Goal: Information Seeking & Learning: Learn about a topic

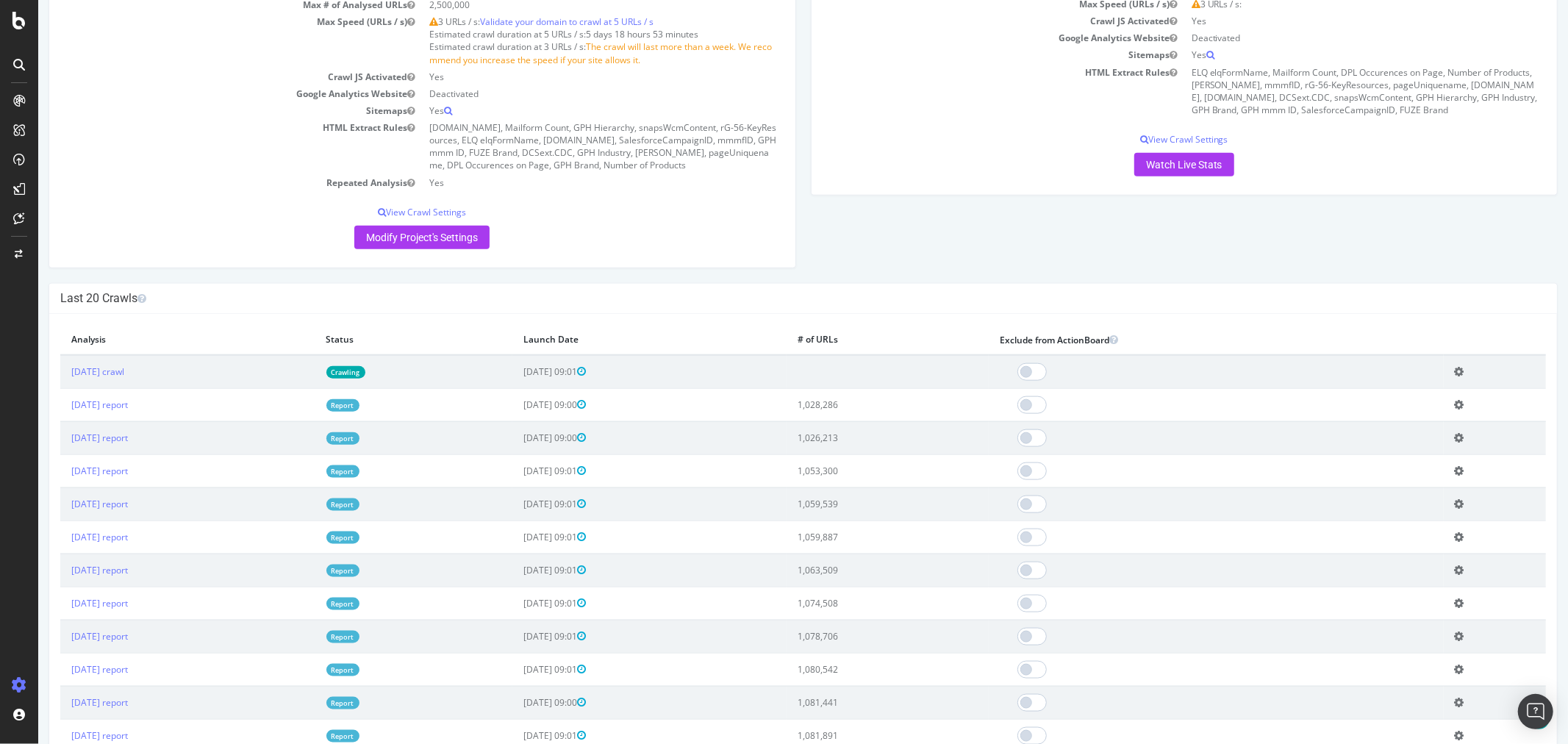
scroll to position [1306, 0]
click at [121, 411] on link "[DATE] report" at bounding box center [98, 405] width 57 height 13
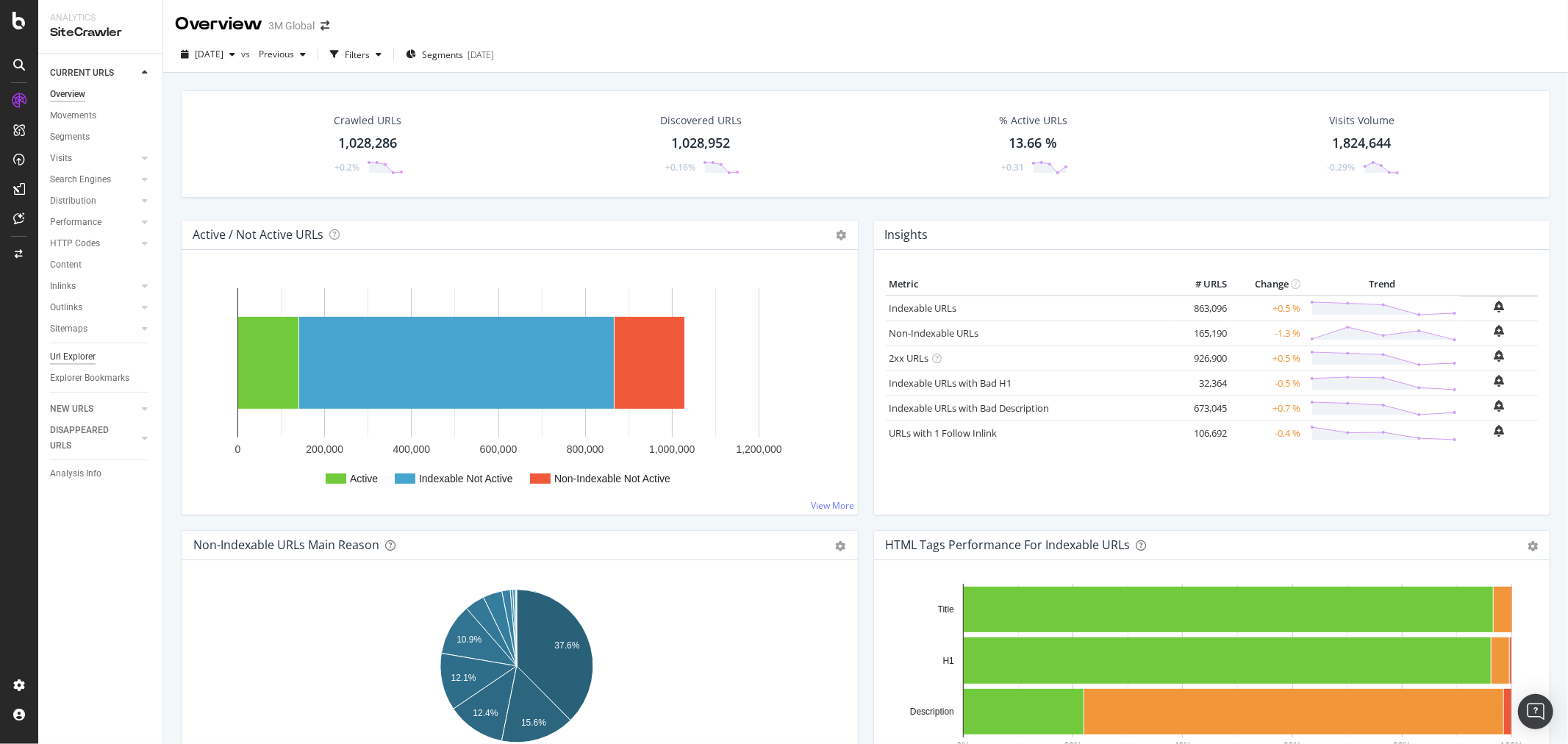
click at [78, 355] on div "Url Explorer" at bounding box center [73, 356] width 46 height 15
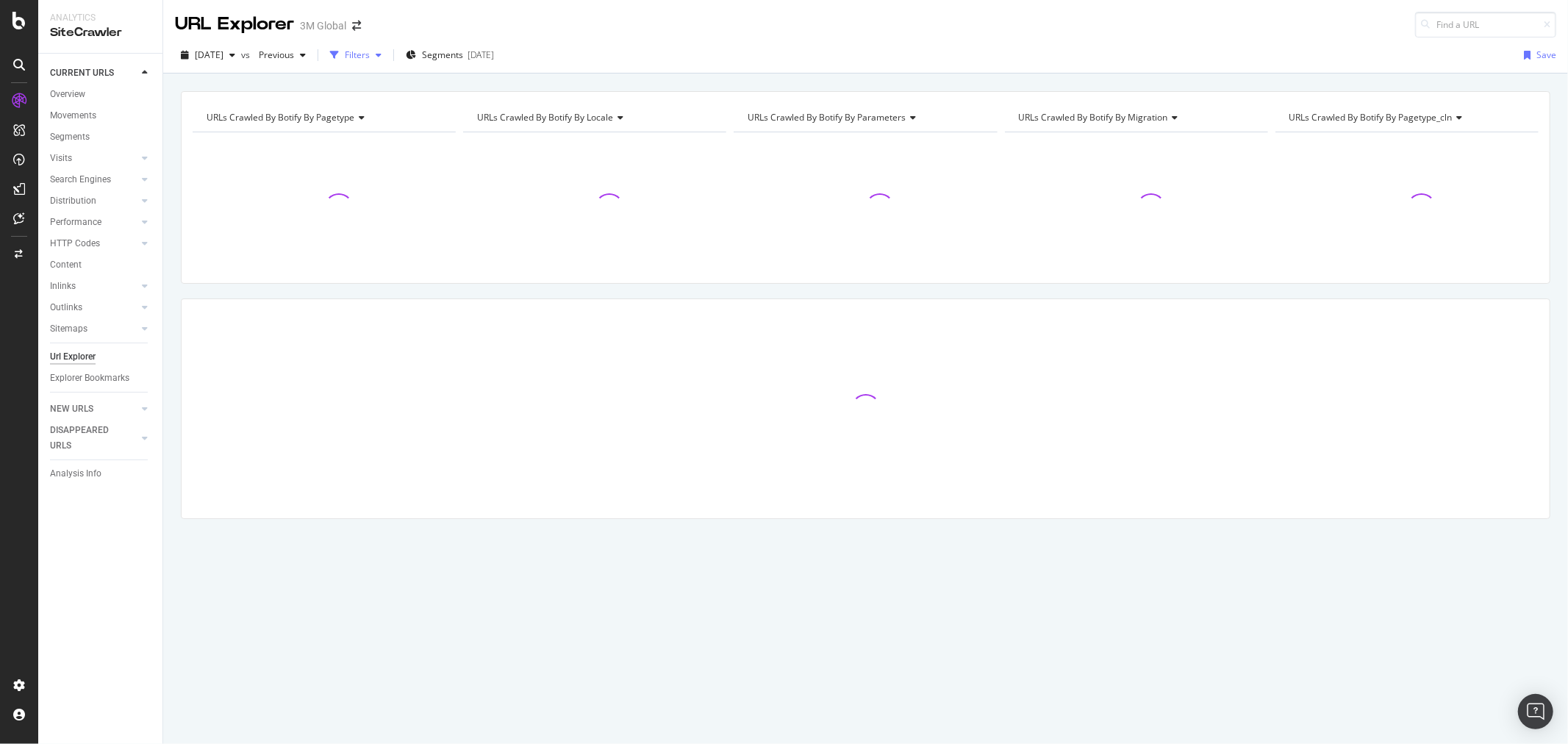
click at [381, 55] on icon "button" at bounding box center [379, 55] width 6 height 9
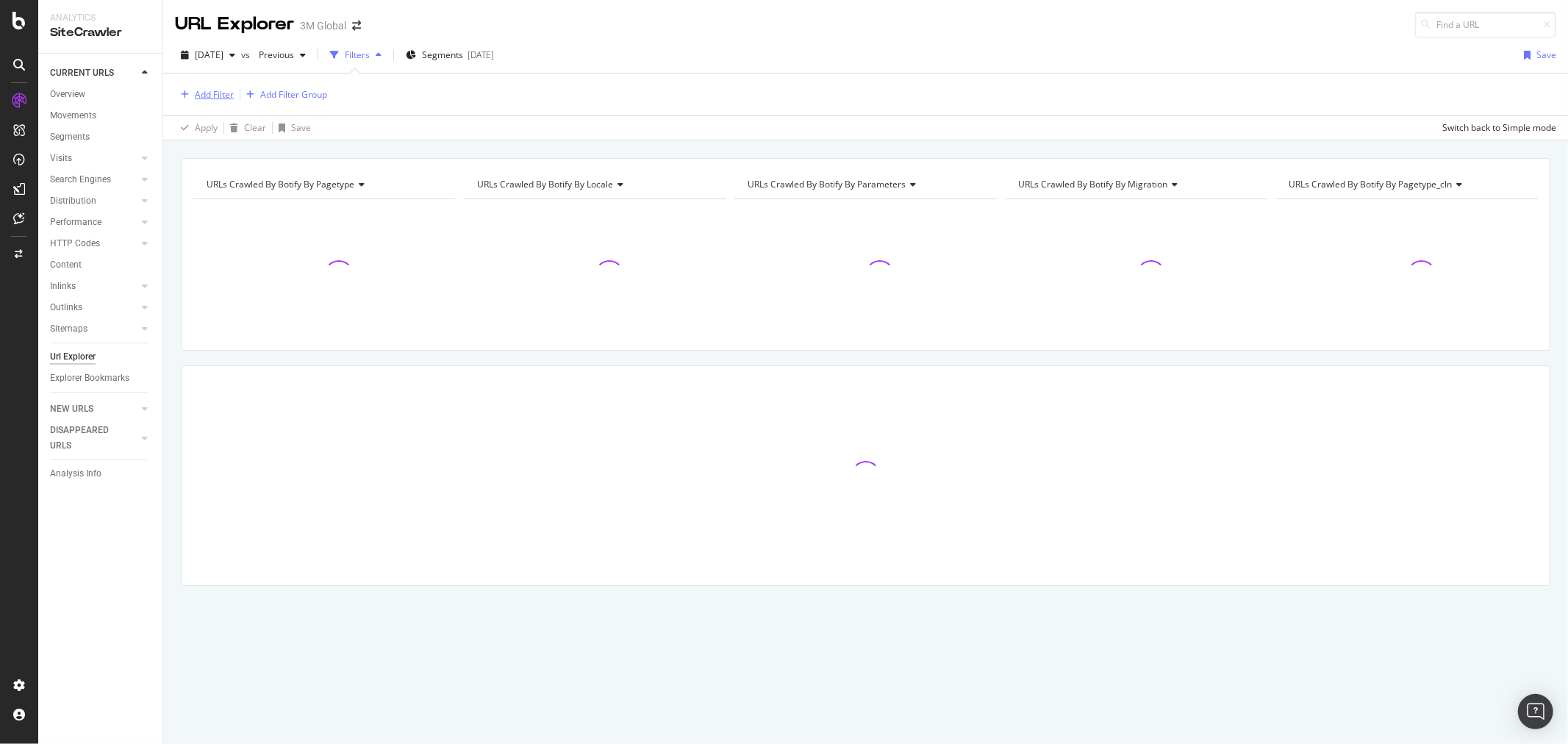
click at [206, 97] on div "Add Filter" at bounding box center [214, 94] width 39 height 13
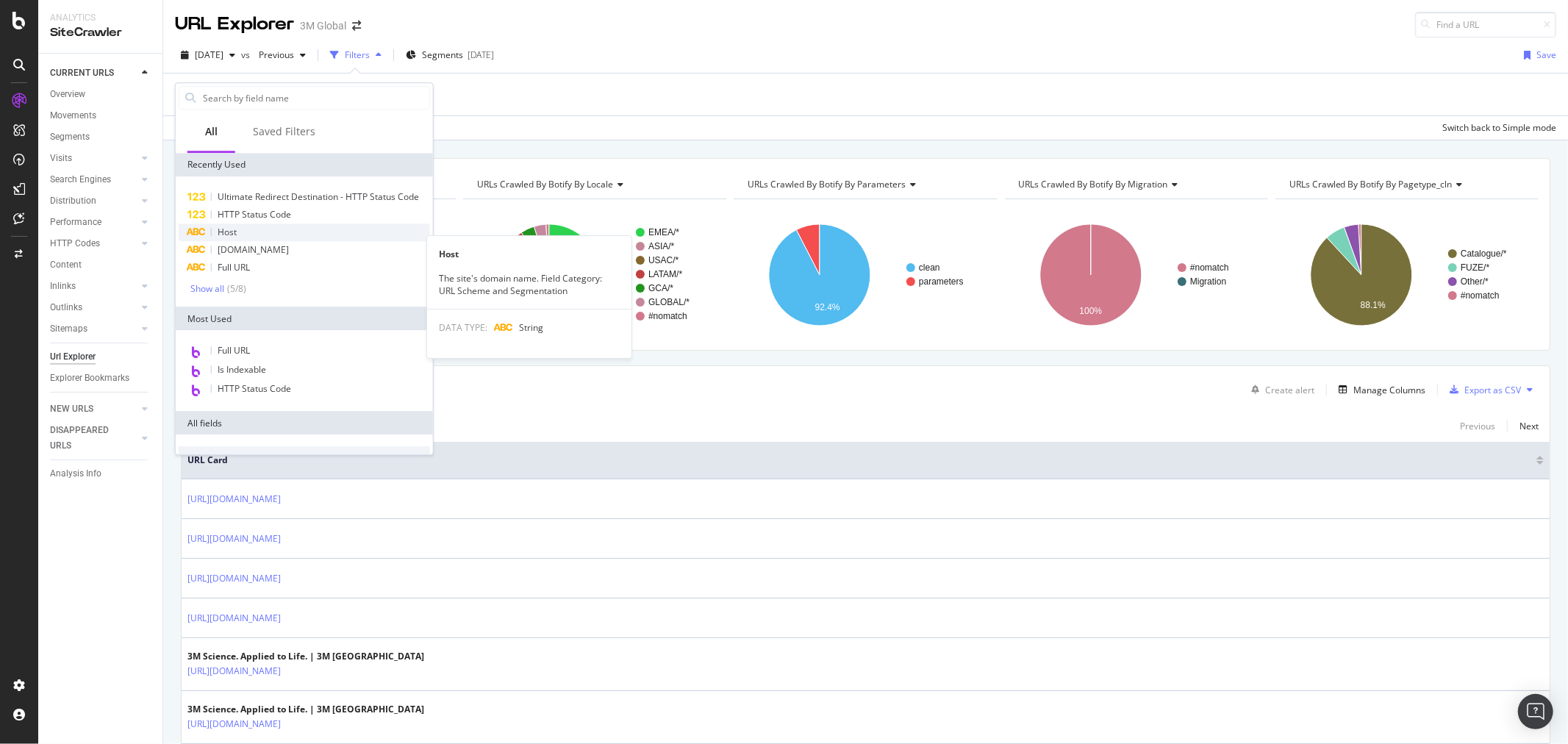
click at [239, 241] on div "Host" at bounding box center [304, 232] width 251 height 18
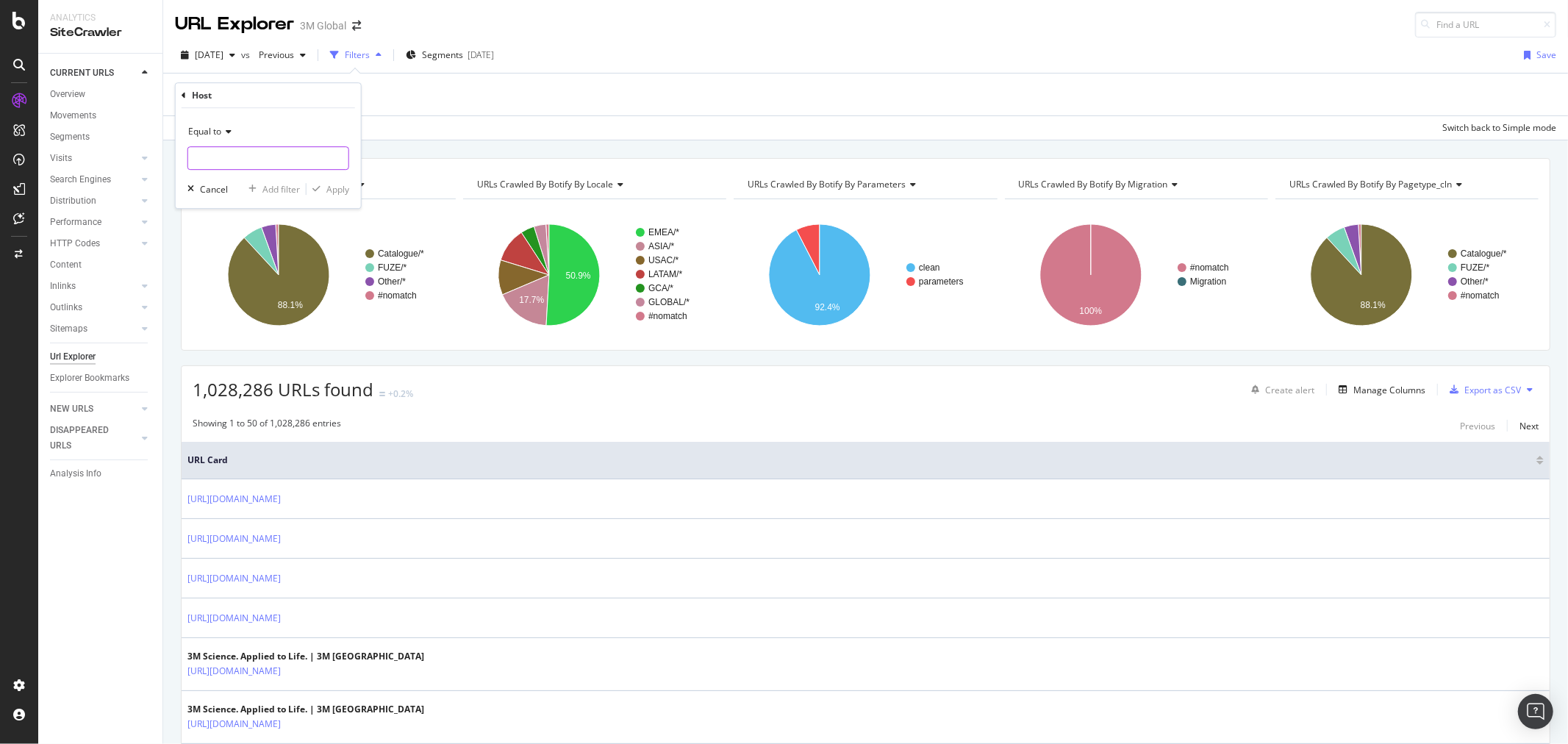
click at [255, 155] on input "text" at bounding box center [268, 158] width 160 height 23
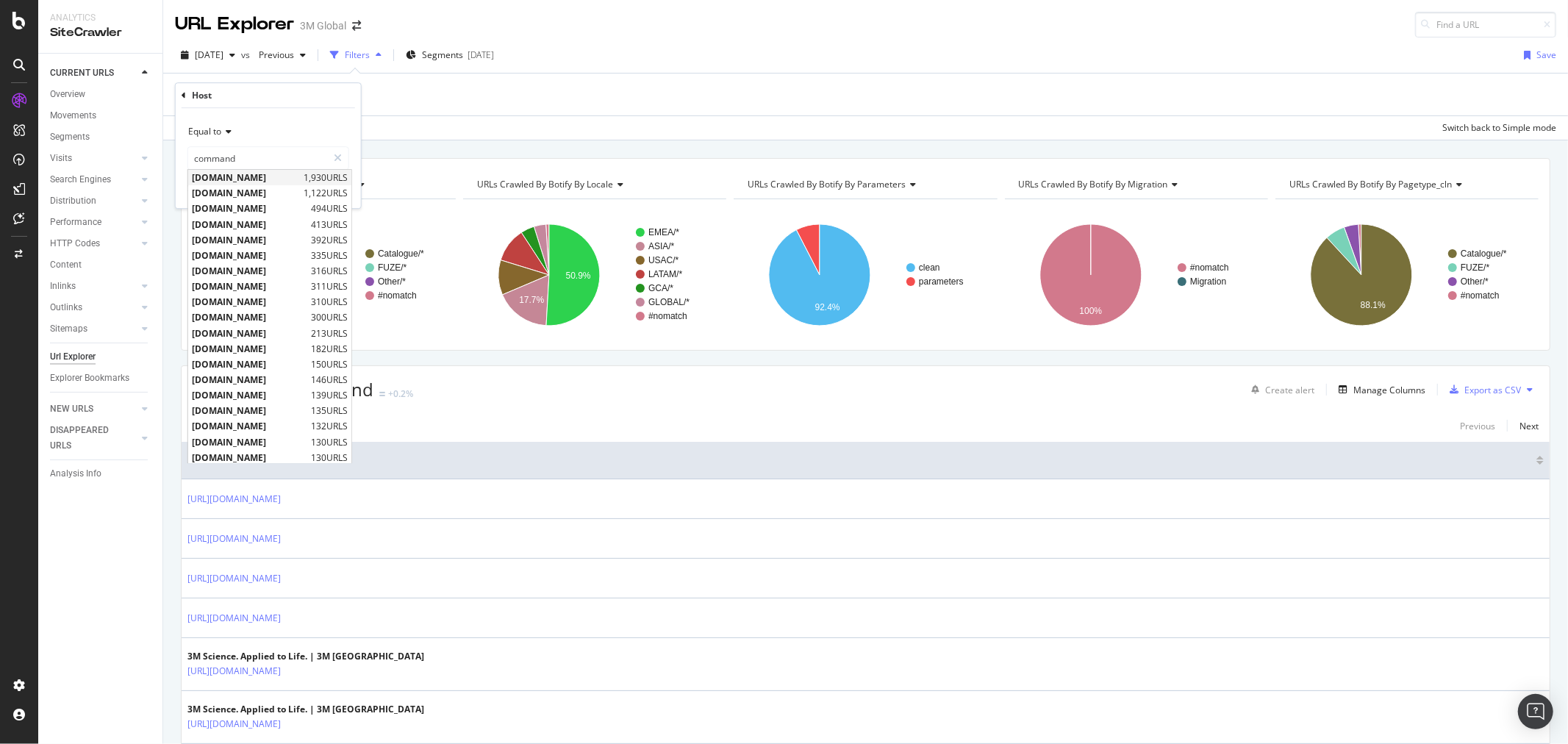
click at [255, 179] on span "[DOMAIN_NAME]" at bounding box center [246, 177] width 108 height 13
type input "[DOMAIN_NAME]"
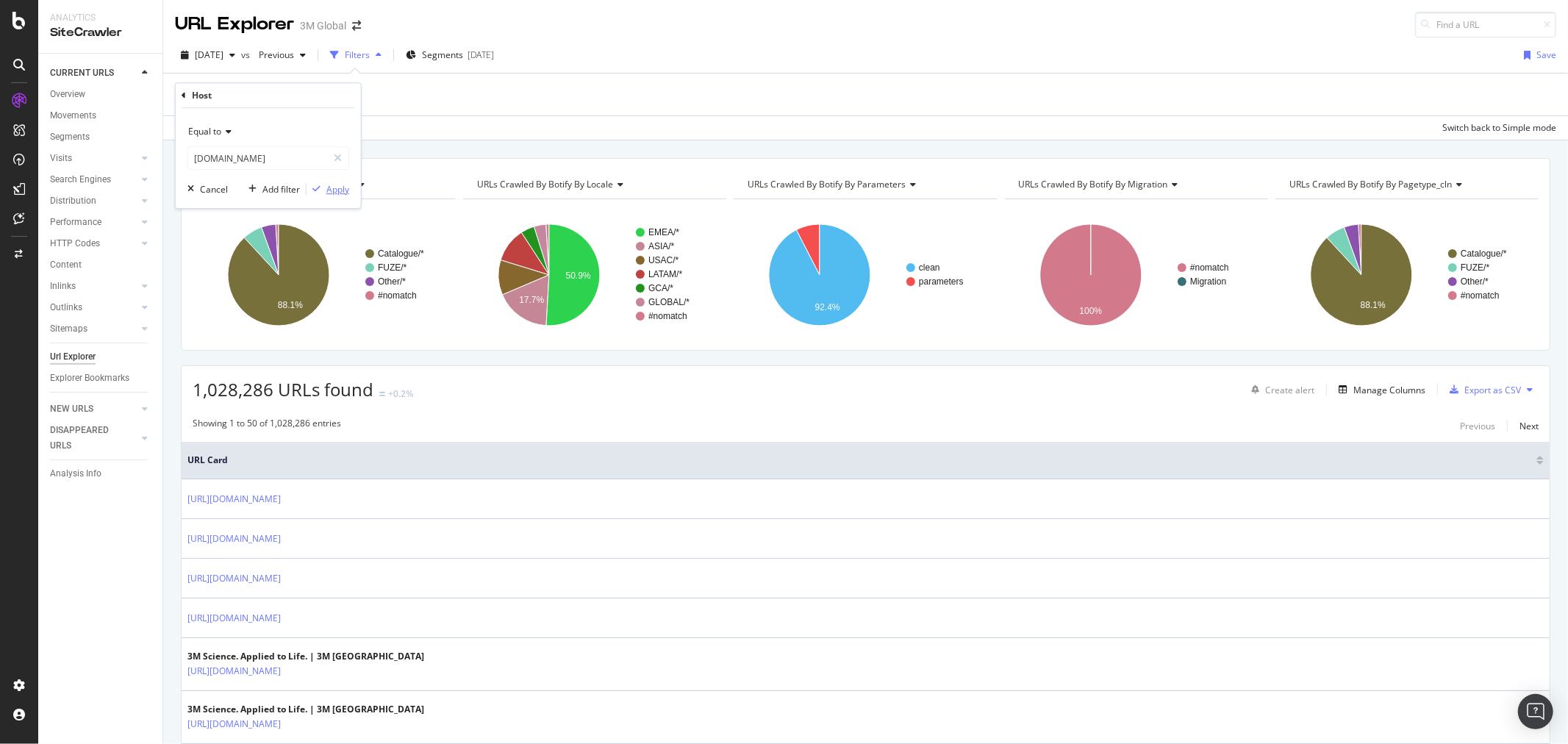
click at [345, 188] on div "Apply" at bounding box center [337, 189] width 22 height 13
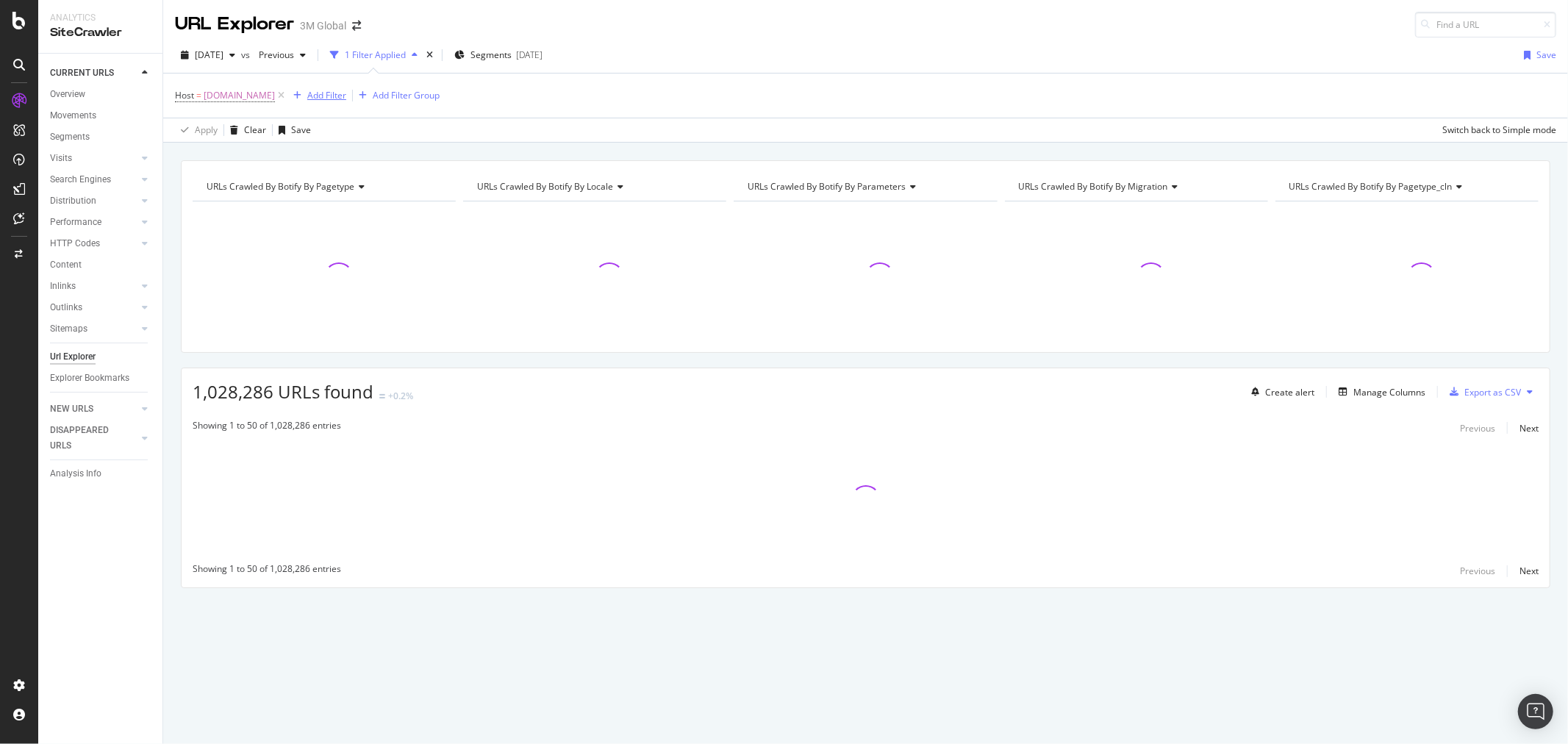
click at [346, 94] on div "Add Filter" at bounding box center [327, 95] width 39 height 13
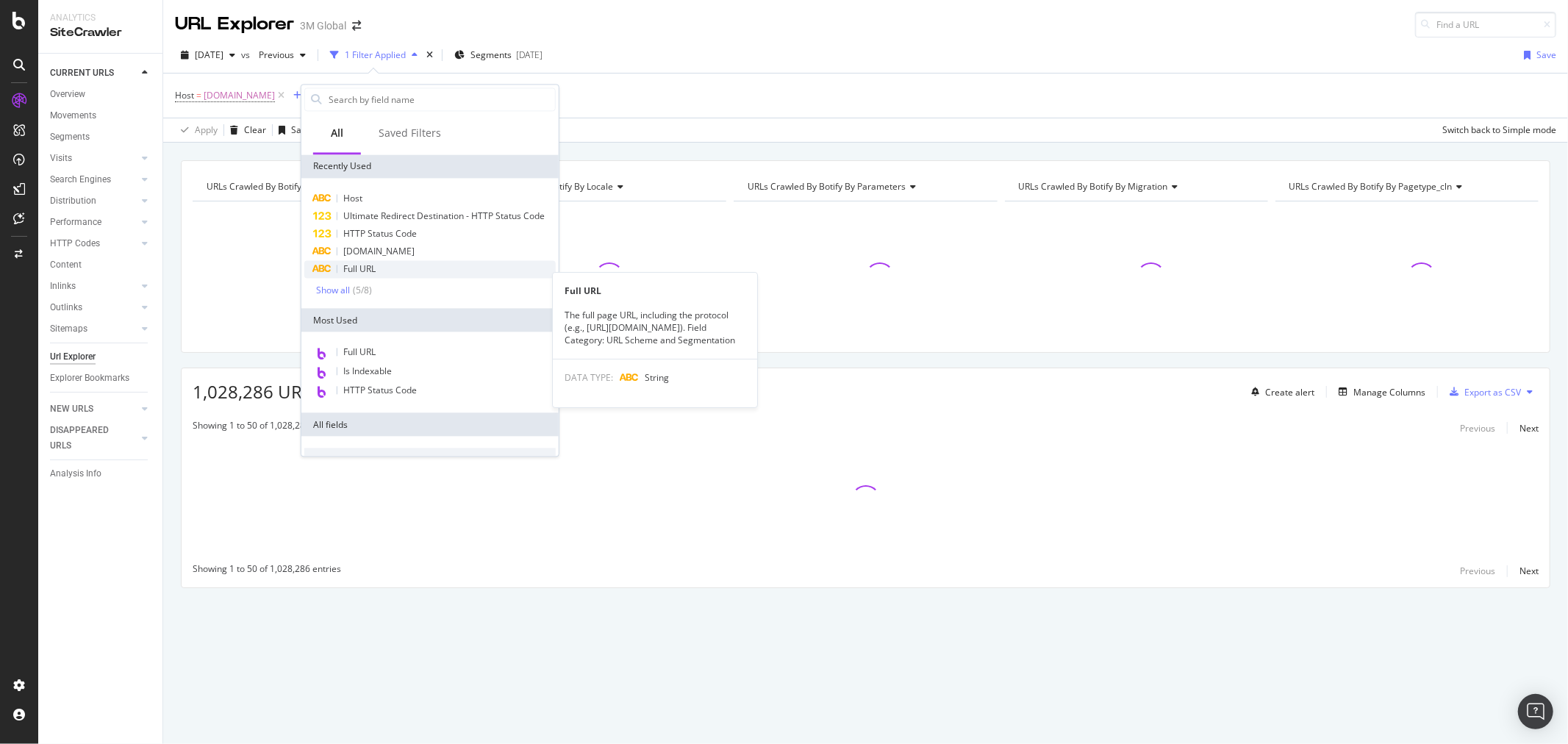
click at [408, 278] on div "Full URL" at bounding box center [429, 269] width 251 height 18
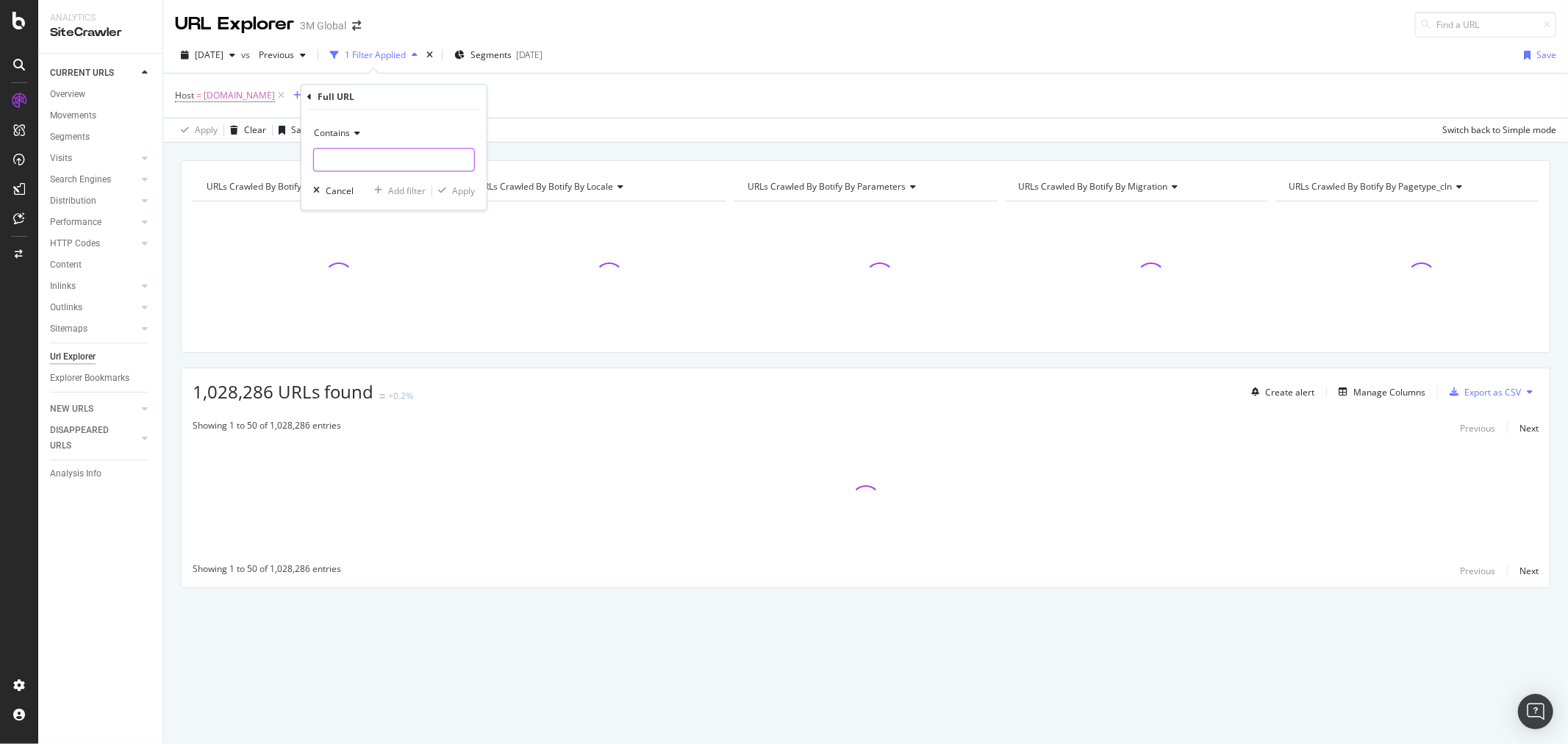
click at [397, 155] on input "text" at bounding box center [394, 160] width 160 height 23
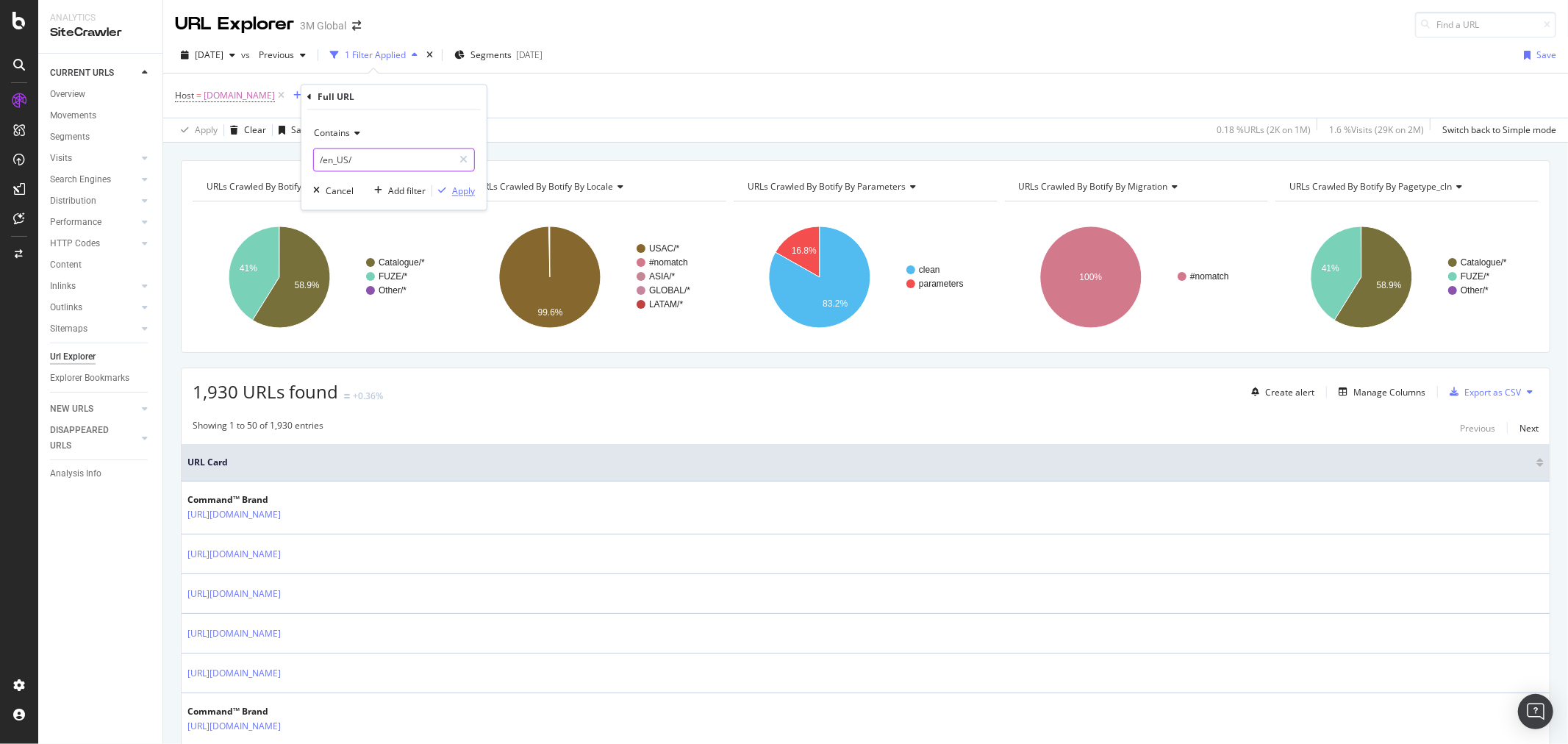
type input "/en_US/"
click at [468, 189] on div "Apply" at bounding box center [463, 191] width 22 height 13
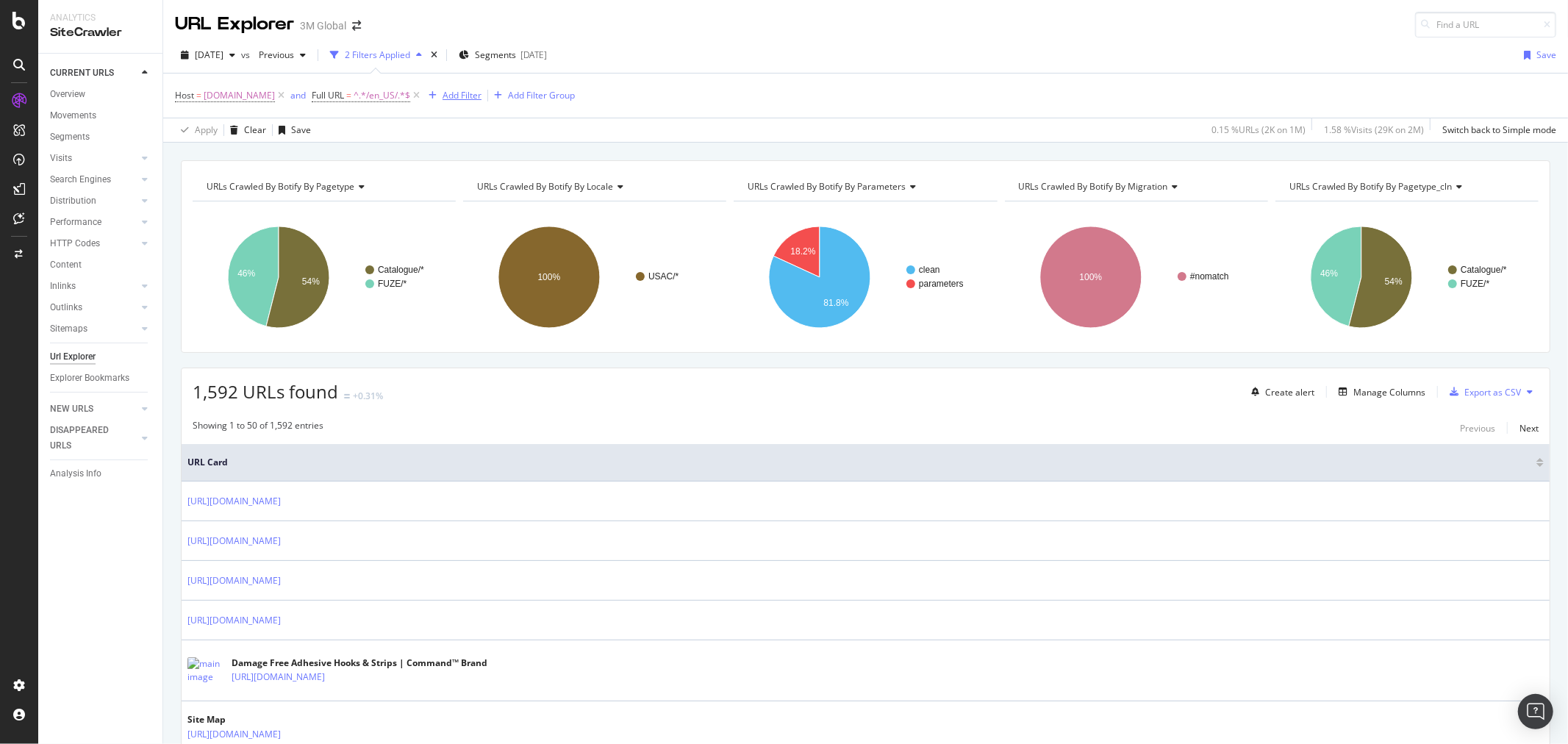
click at [481, 99] on div "Add Filter" at bounding box center [461, 95] width 39 height 13
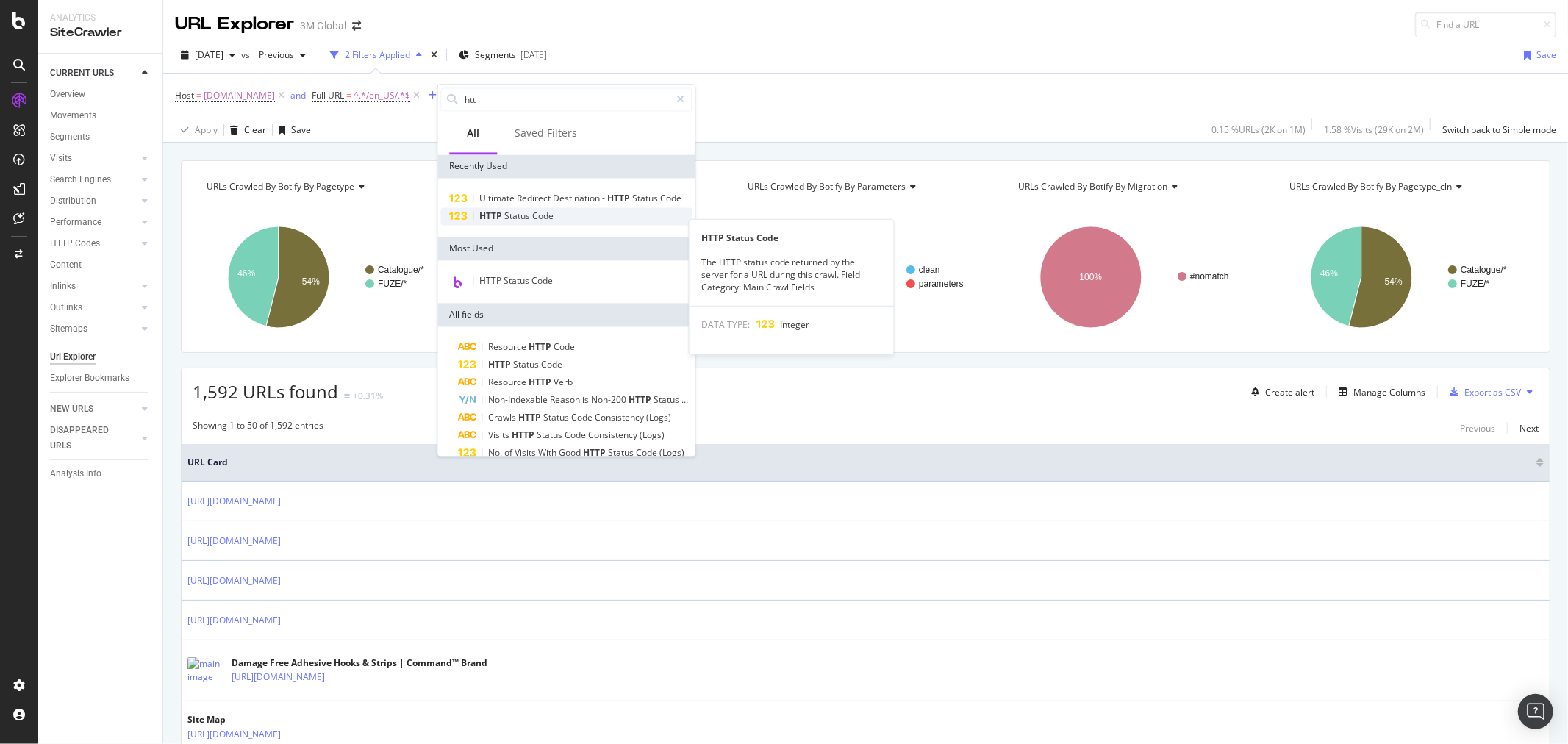
type input "htt"
click at [544, 222] on span "Code" at bounding box center [543, 216] width 22 height 13
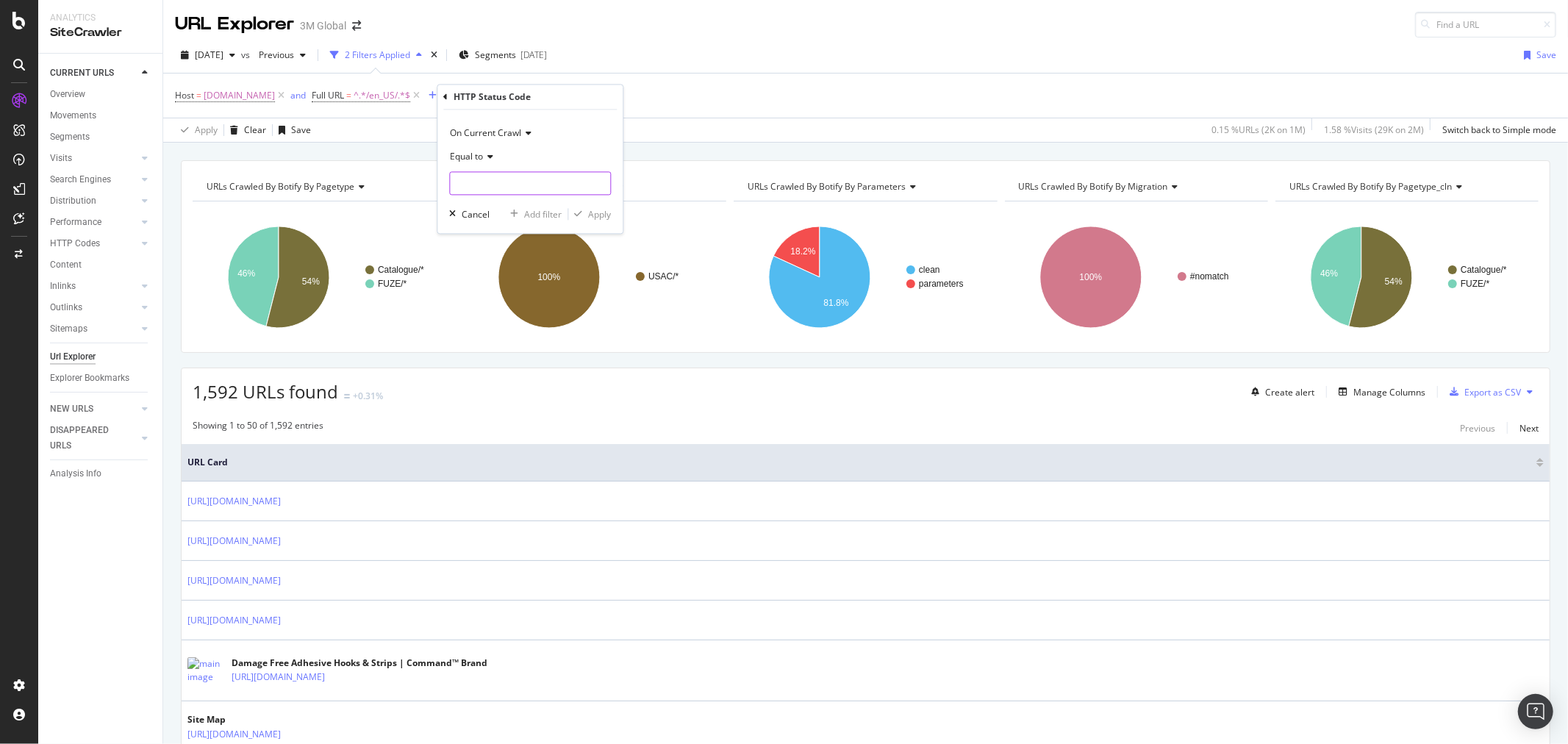
click at [520, 193] on input "number" at bounding box center [530, 184] width 162 height 23
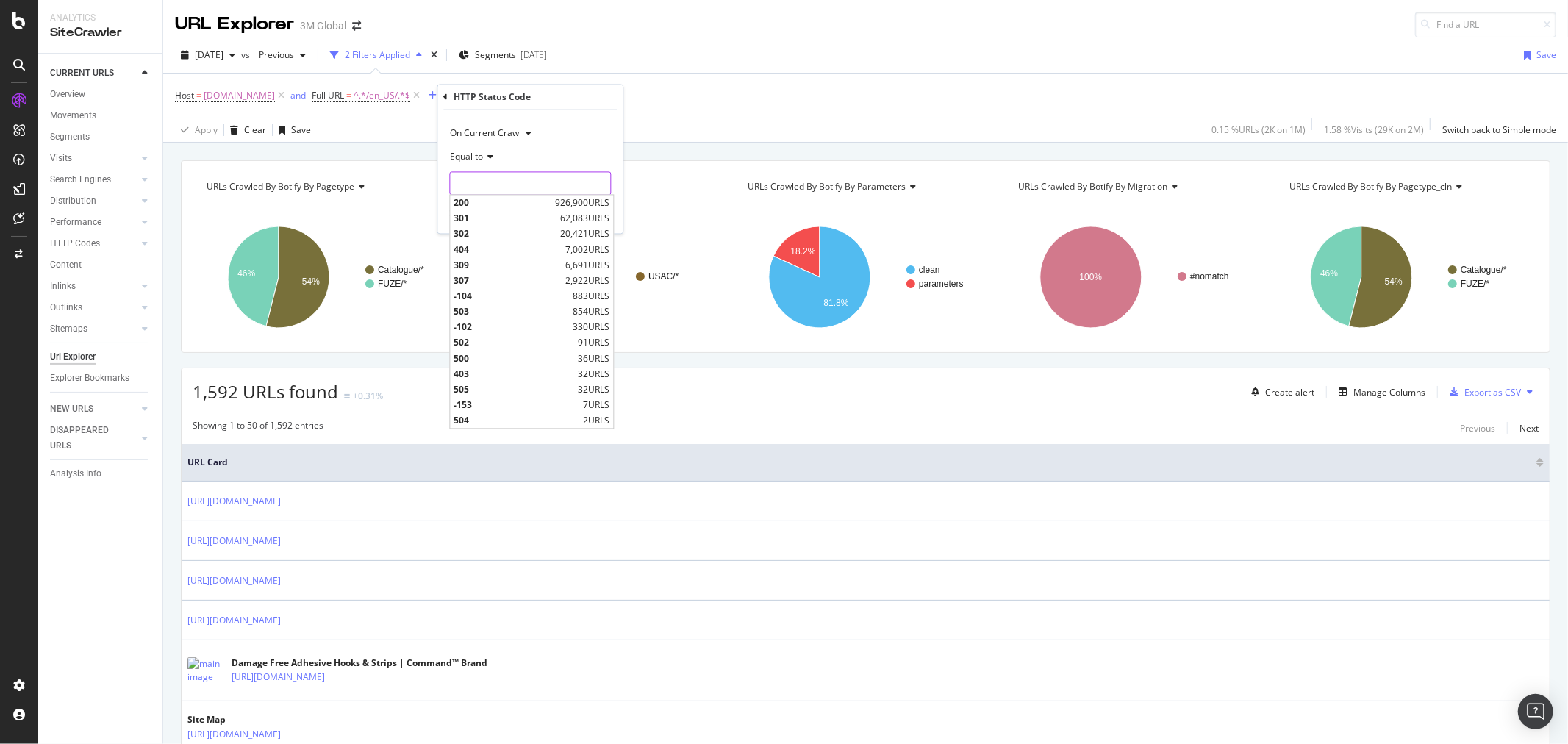
click at [519, 188] on input "number" at bounding box center [530, 184] width 162 height 23
click at [491, 156] on icon at bounding box center [488, 157] width 10 height 9
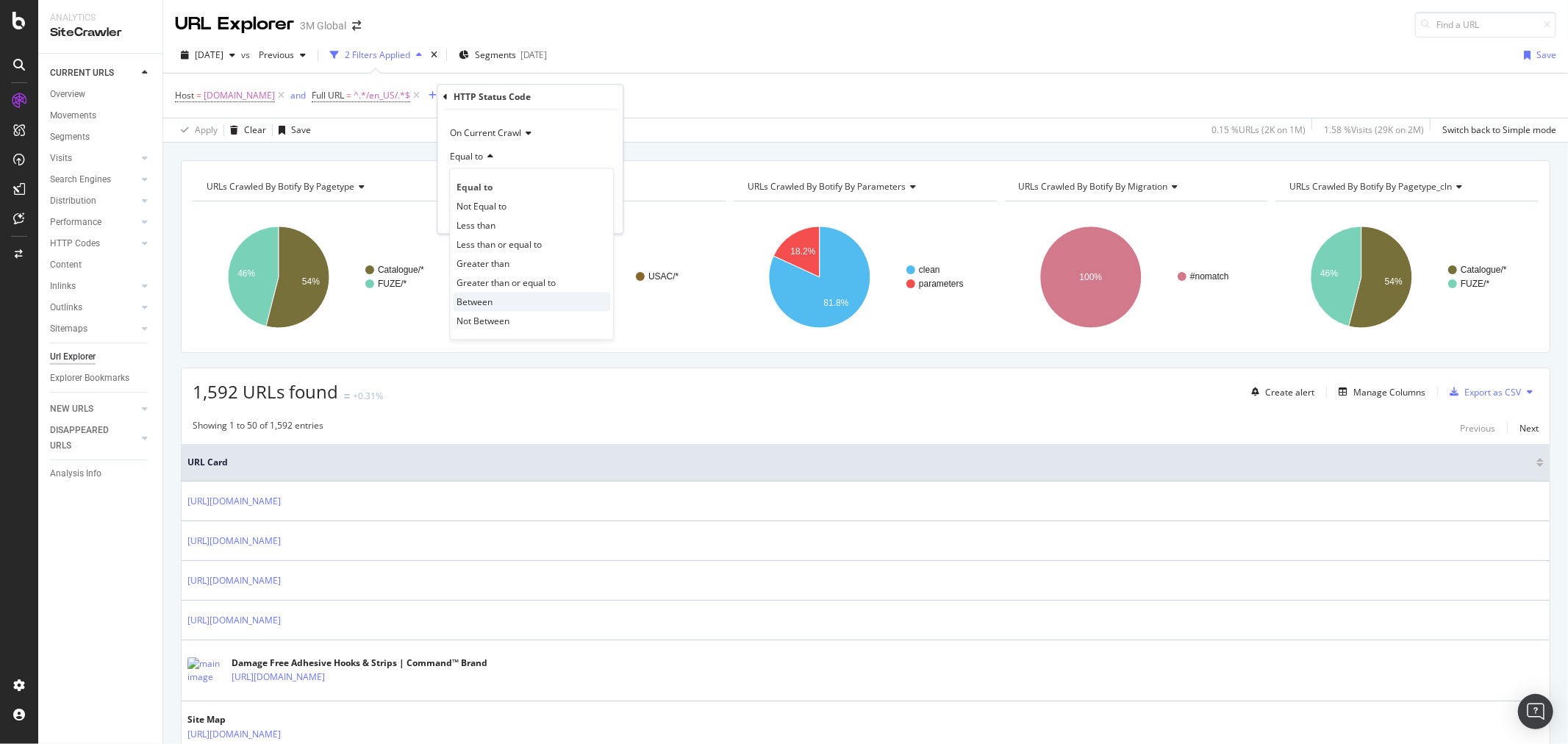
click at [505, 301] on div "Between" at bounding box center [531, 301] width 157 height 19
click at [500, 184] on input "0" at bounding box center [530, 184] width 162 height 23
type input "401"
click at [481, 236] on input "1" at bounding box center [530, 226] width 162 height 23
type input "1"
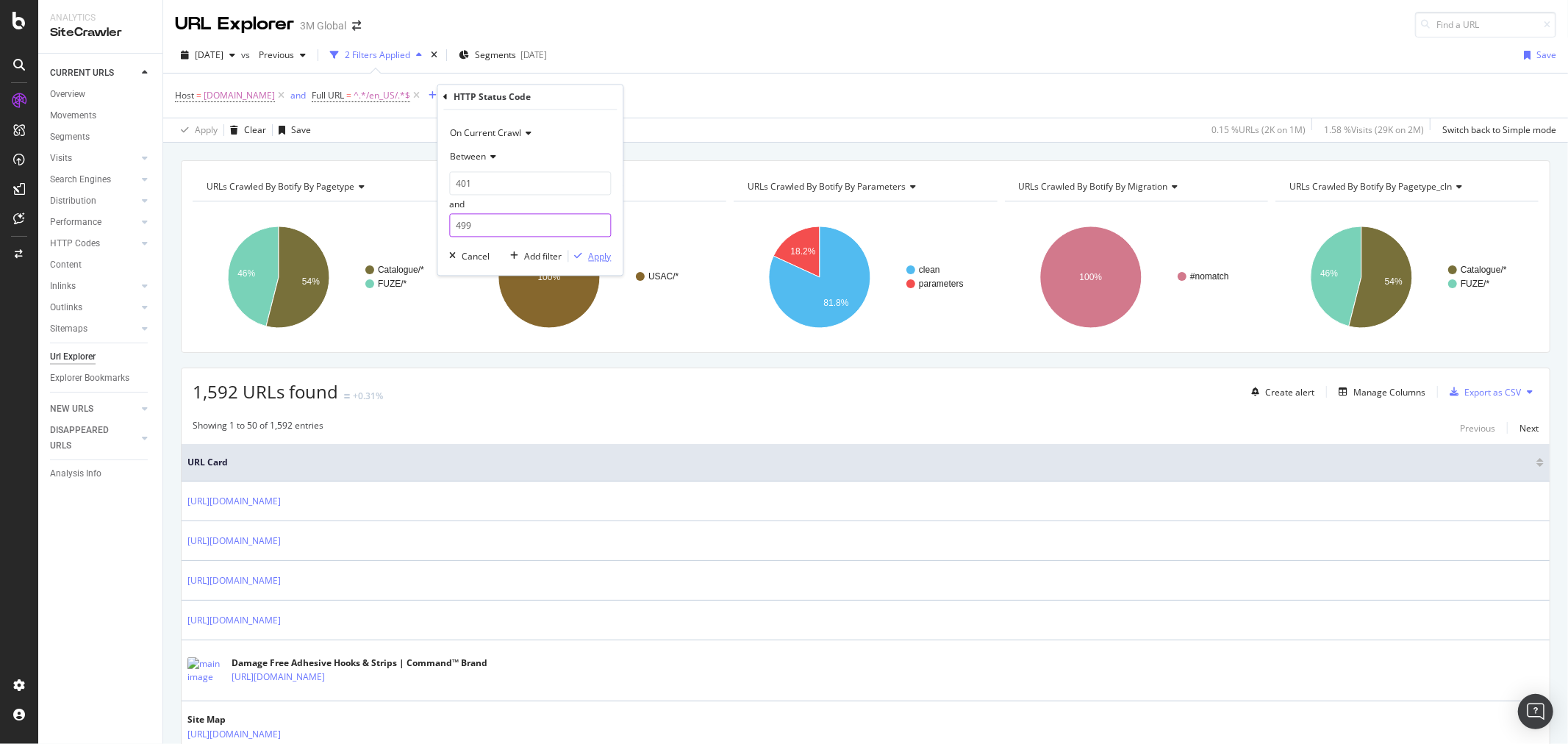
type input "499"
click at [605, 257] on div "Apply" at bounding box center [599, 256] width 22 height 13
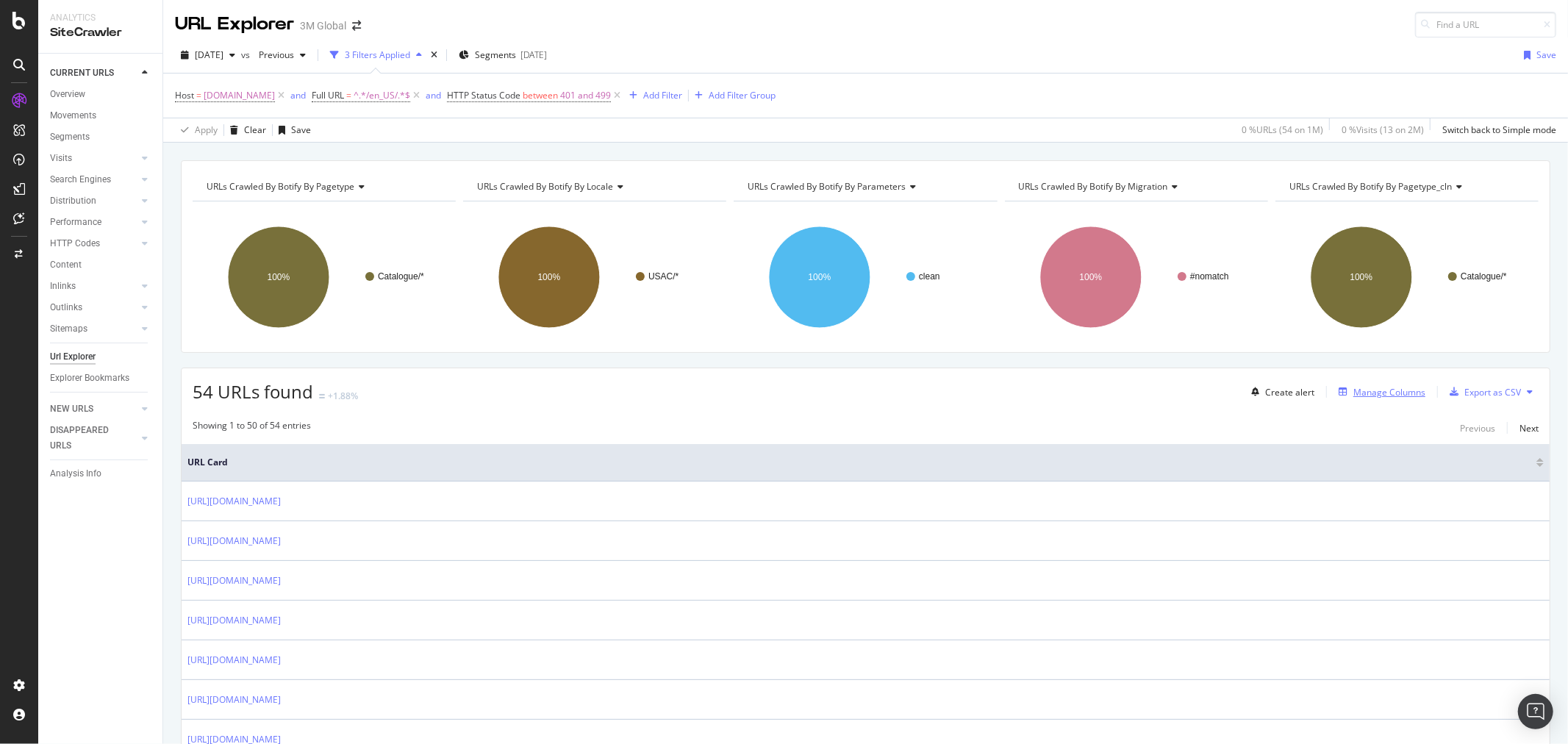
click at [1381, 395] on div "Manage Columns" at bounding box center [1389, 392] width 72 height 13
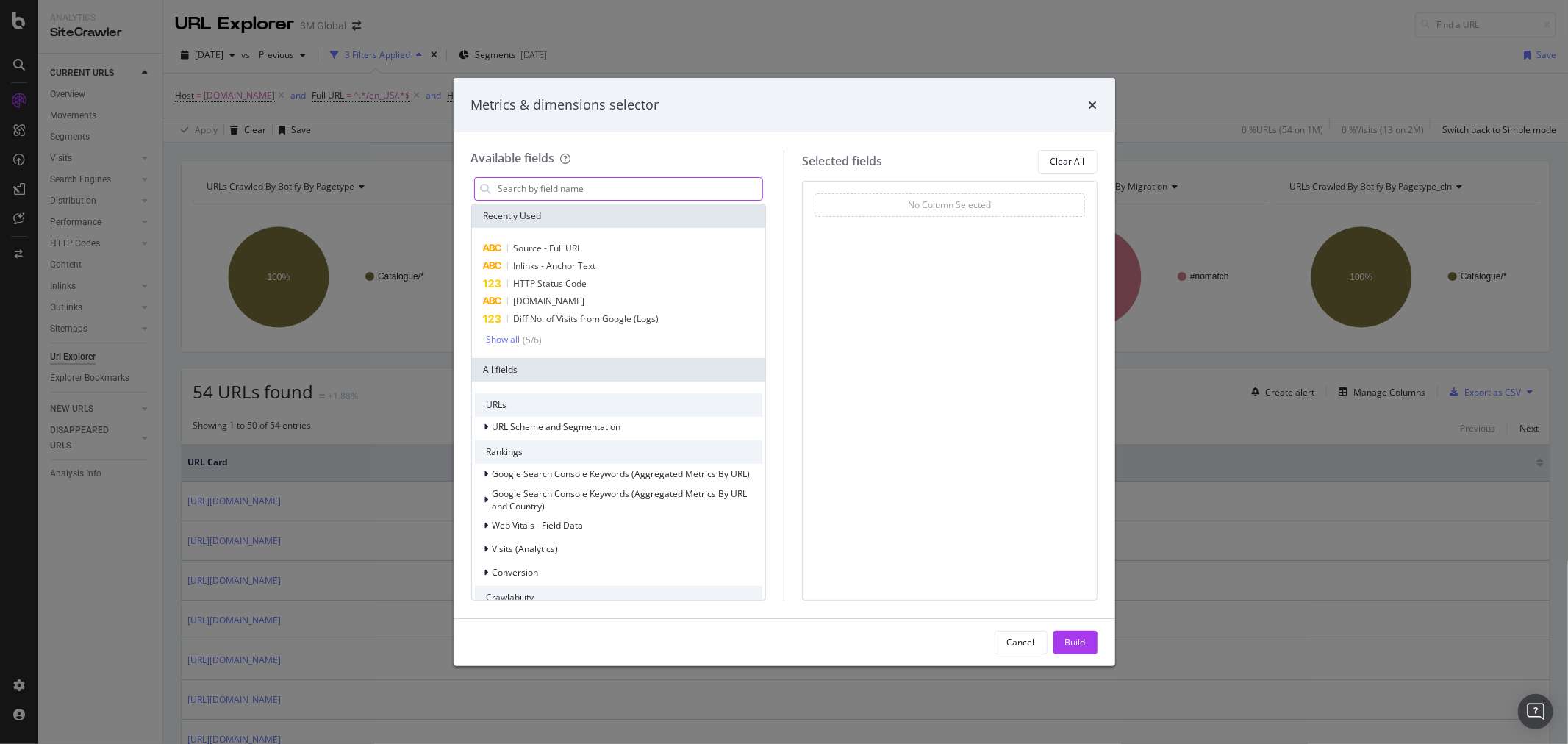
click at [652, 184] on input "modal" at bounding box center [630, 189] width 266 height 22
click at [604, 283] on div "HTTP Status Code" at bounding box center [619, 284] width 288 height 18
click at [1078, 634] on div "Build" at bounding box center [1075, 642] width 21 height 22
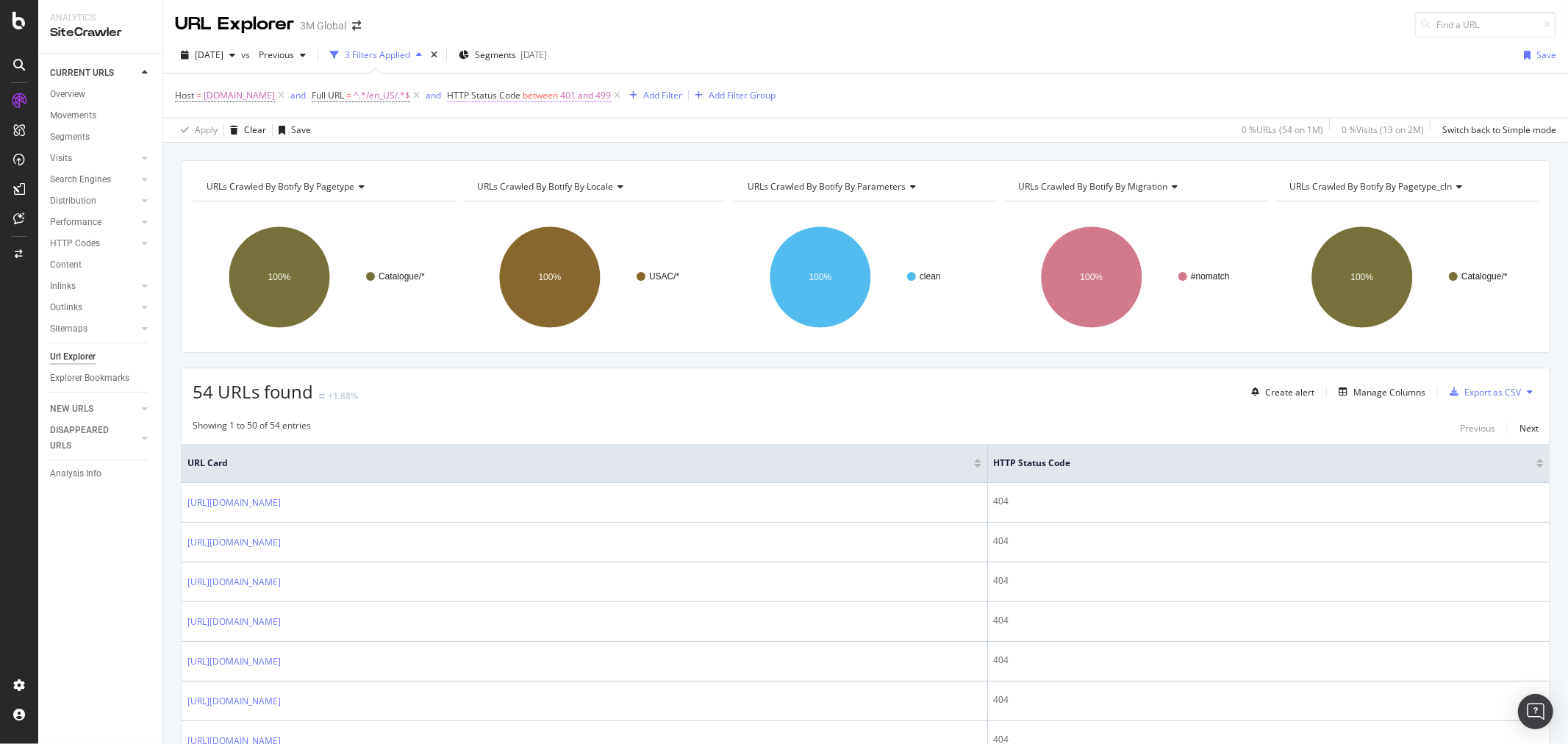
click at [583, 100] on span "401 and 499" at bounding box center [586, 95] width 50 height 21
click at [520, 152] on icon at bounding box center [515, 155] width 10 height 9
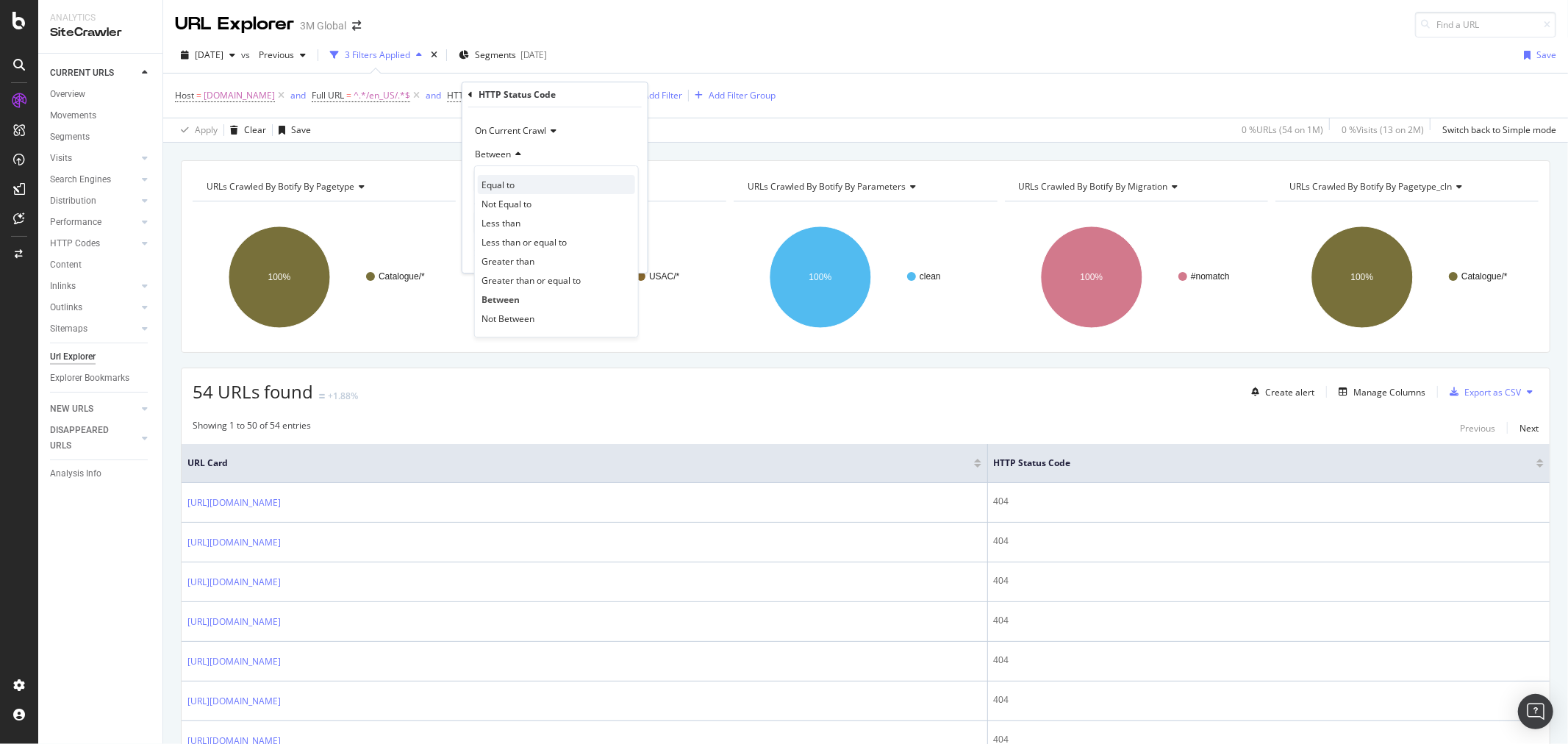
click at [520, 186] on div "Equal to" at bounding box center [556, 184] width 157 height 19
click at [521, 185] on input "number" at bounding box center [555, 181] width 162 height 23
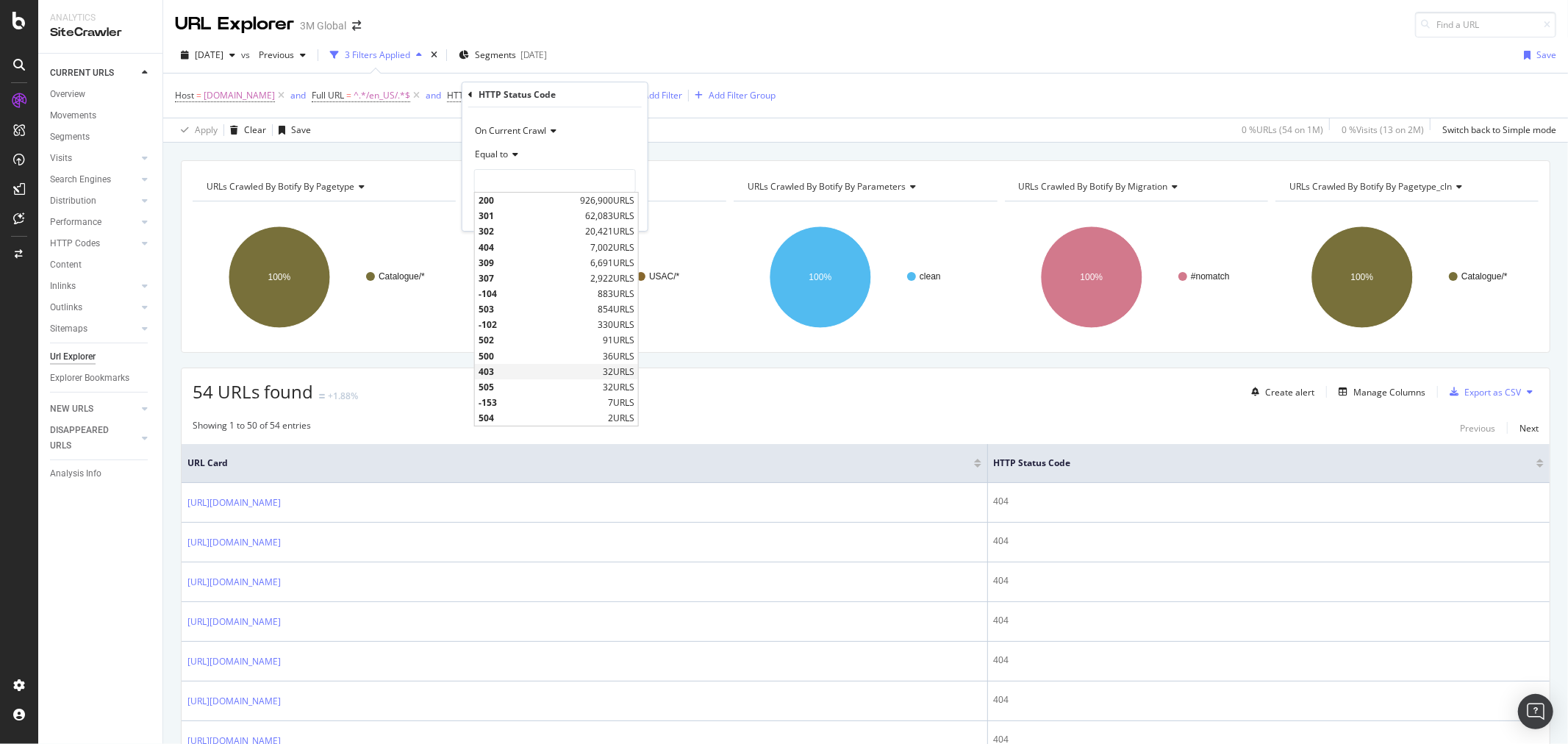
click at [516, 370] on span "403" at bounding box center [539, 372] width 121 height 13
type input "403"
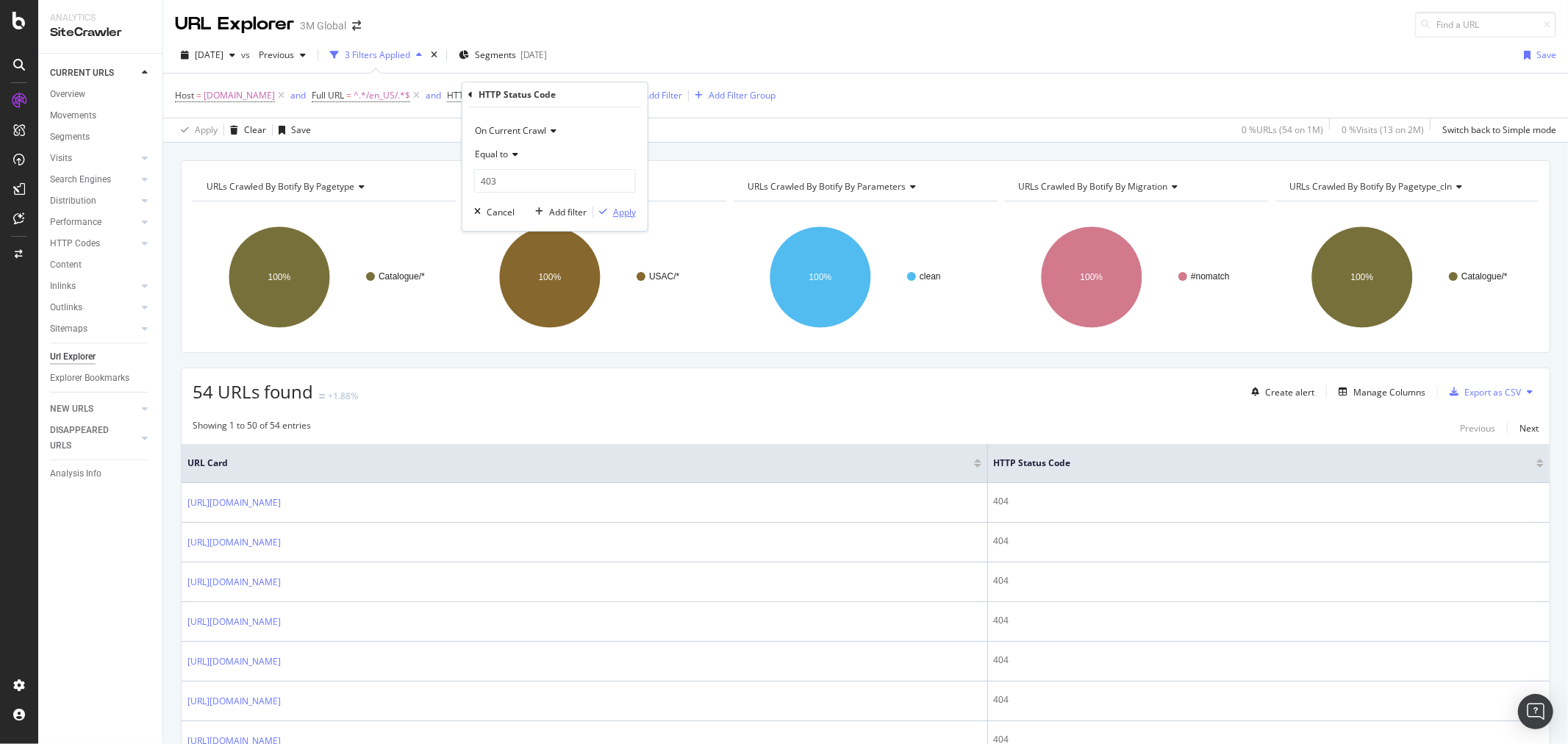
click at [625, 208] on div "Apply" at bounding box center [624, 212] width 22 height 13
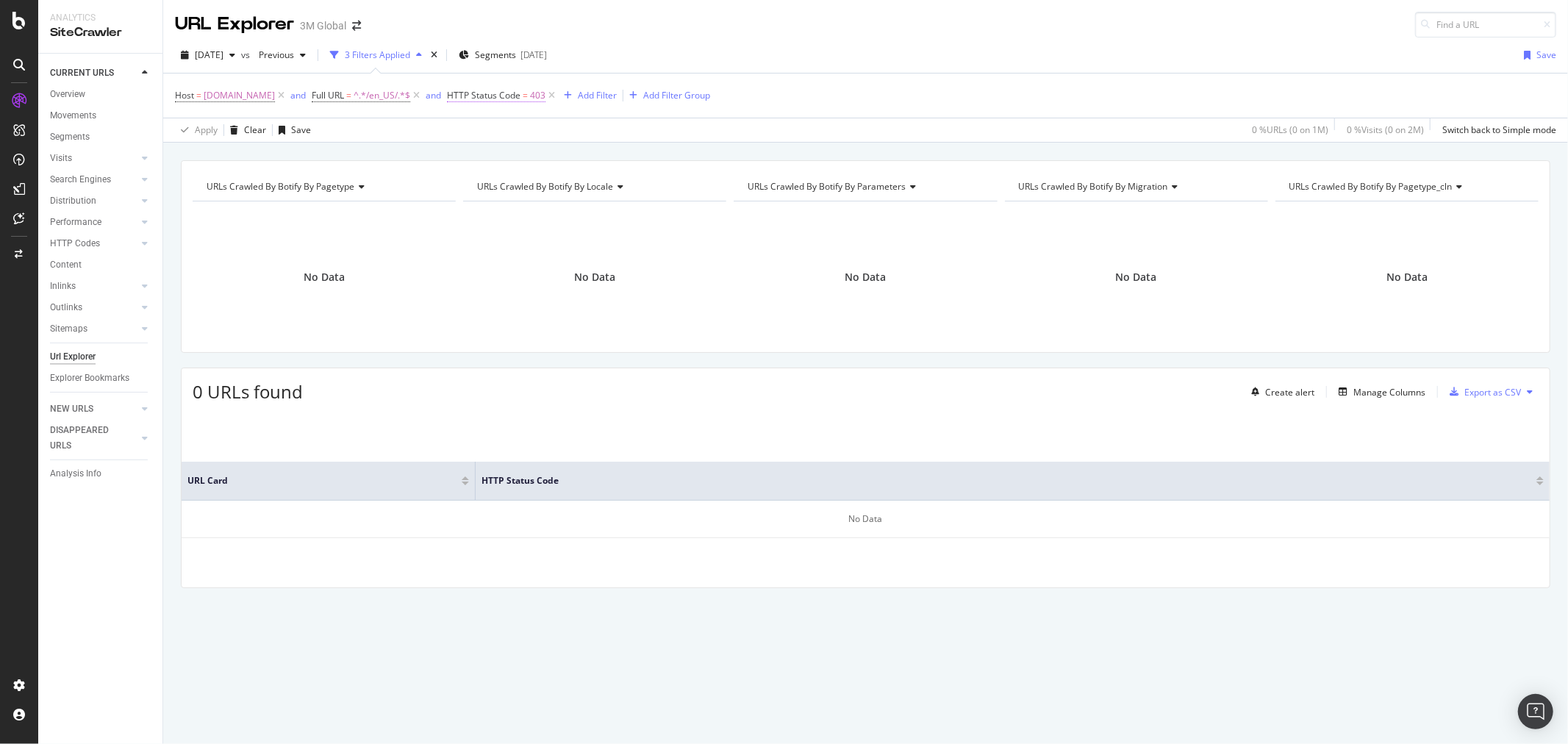
click at [541, 91] on span "HTTP Status Code = 403" at bounding box center [497, 95] width 99 height 13
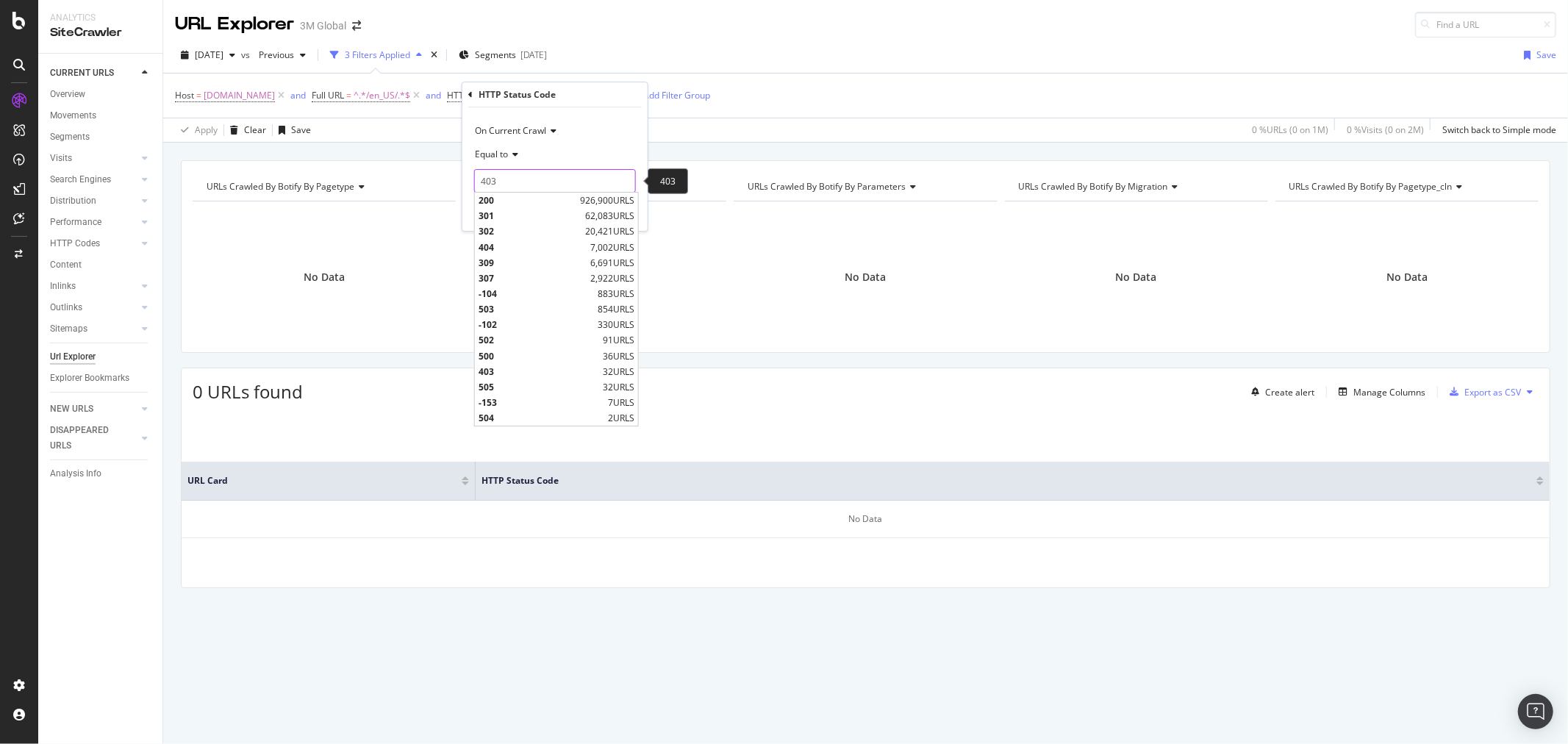
click at [508, 174] on input "403" at bounding box center [555, 181] width 162 height 23
click at [509, 244] on span "404" at bounding box center [533, 247] width 108 height 13
type input "404"
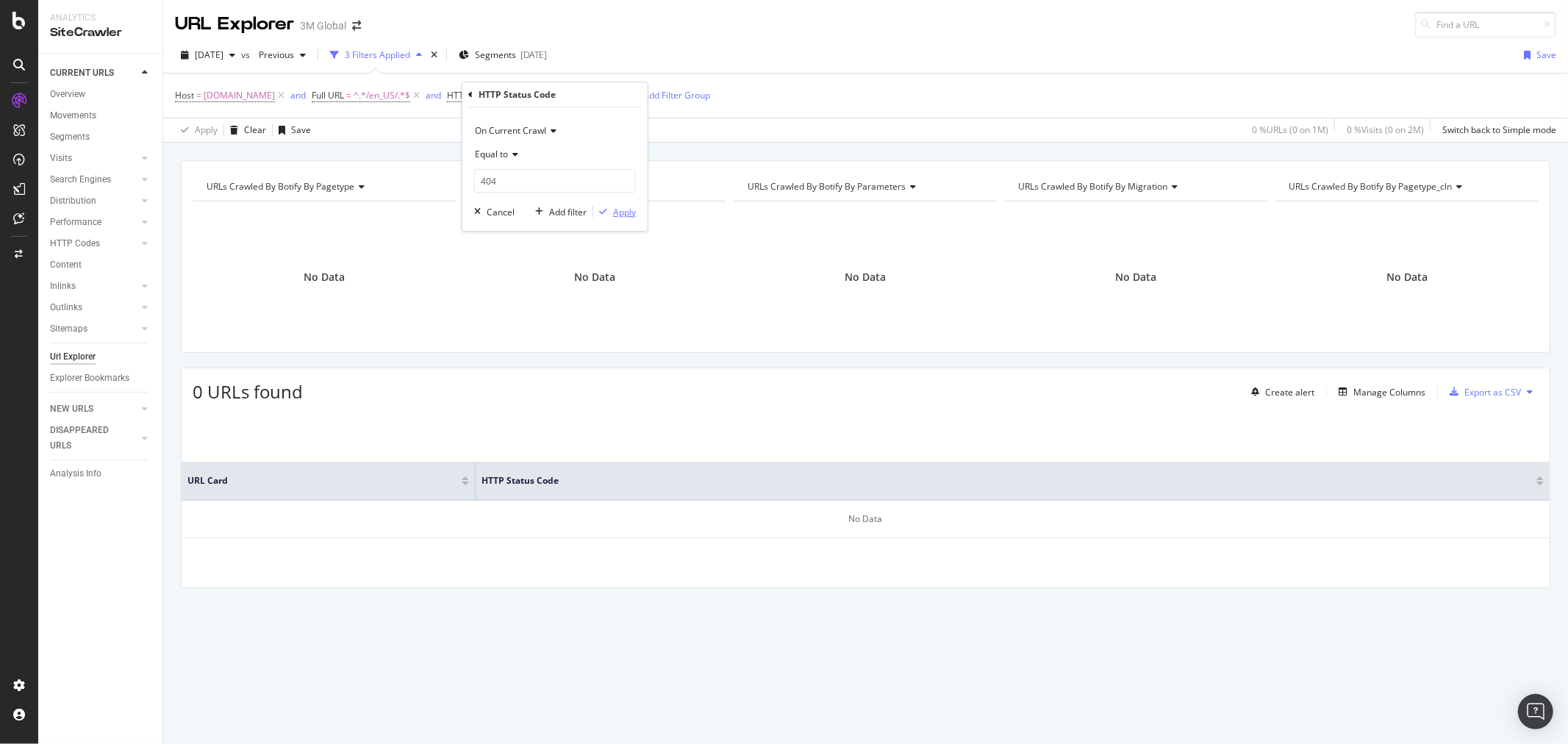
click at [621, 209] on div "Apply" at bounding box center [624, 212] width 22 height 13
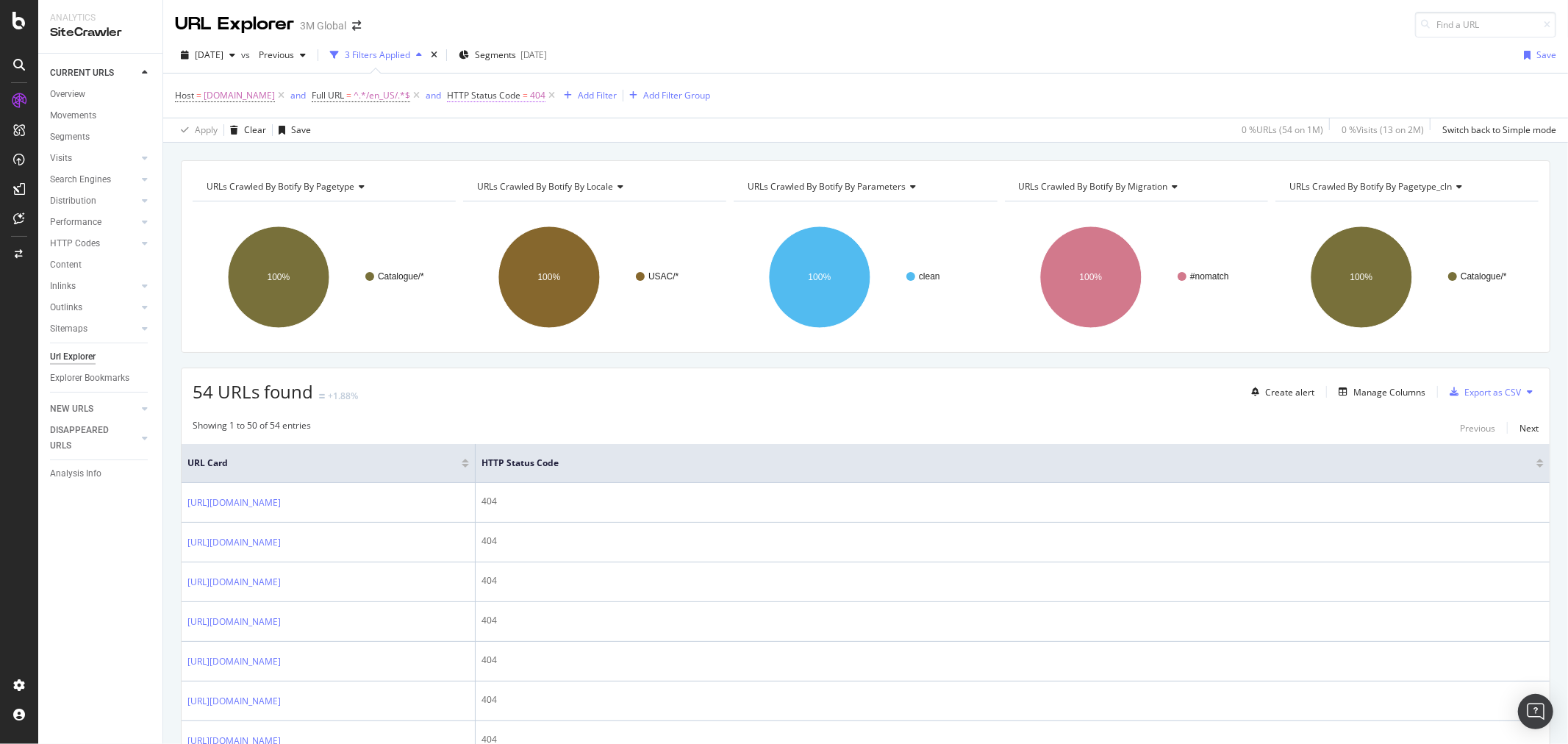
click at [516, 92] on span "HTTP Status Code" at bounding box center [484, 95] width 74 height 13
click at [526, 182] on input "404" at bounding box center [555, 181] width 162 height 23
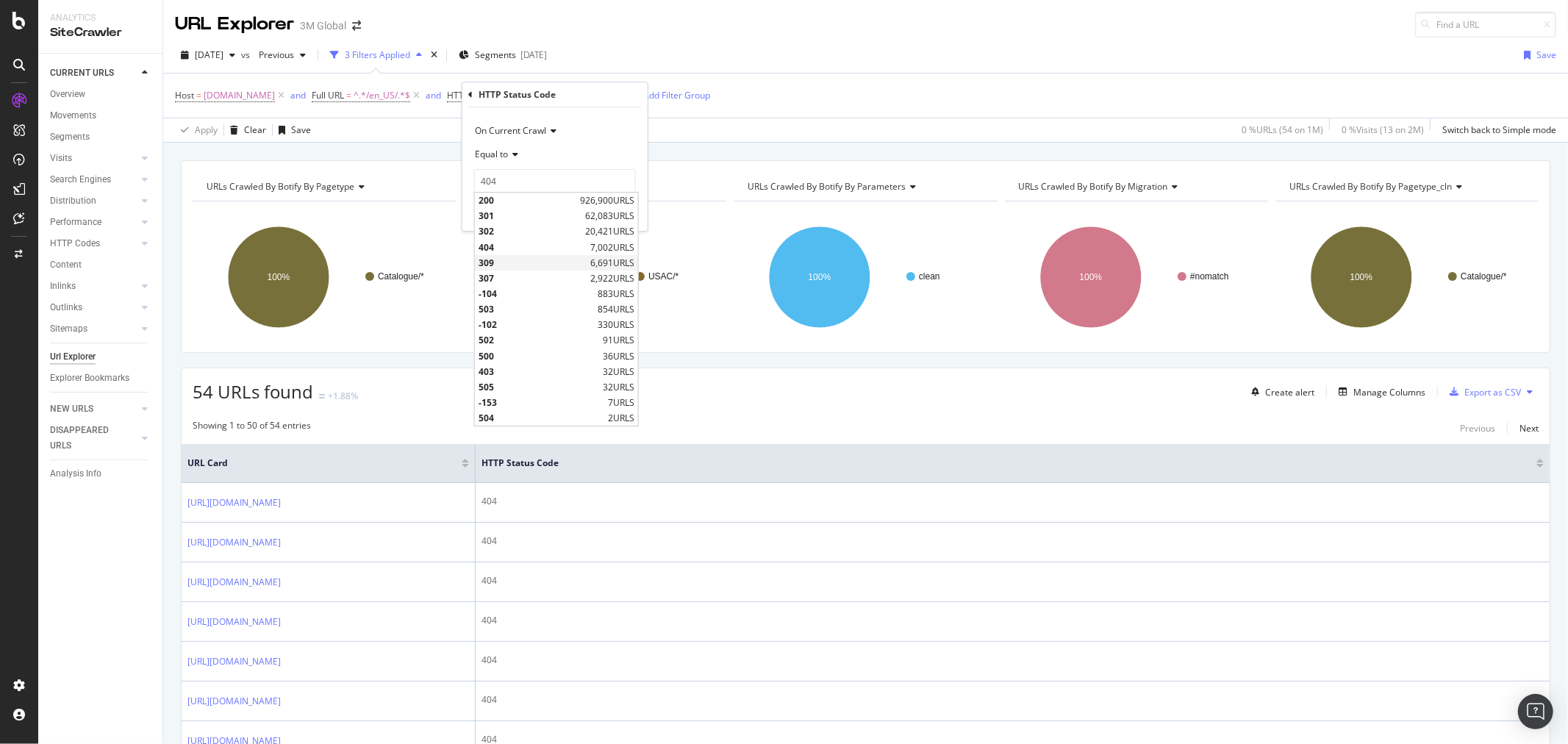
click at [510, 264] on span "309" at bounding box center [533, 263] width 108 height 13
type input "309"
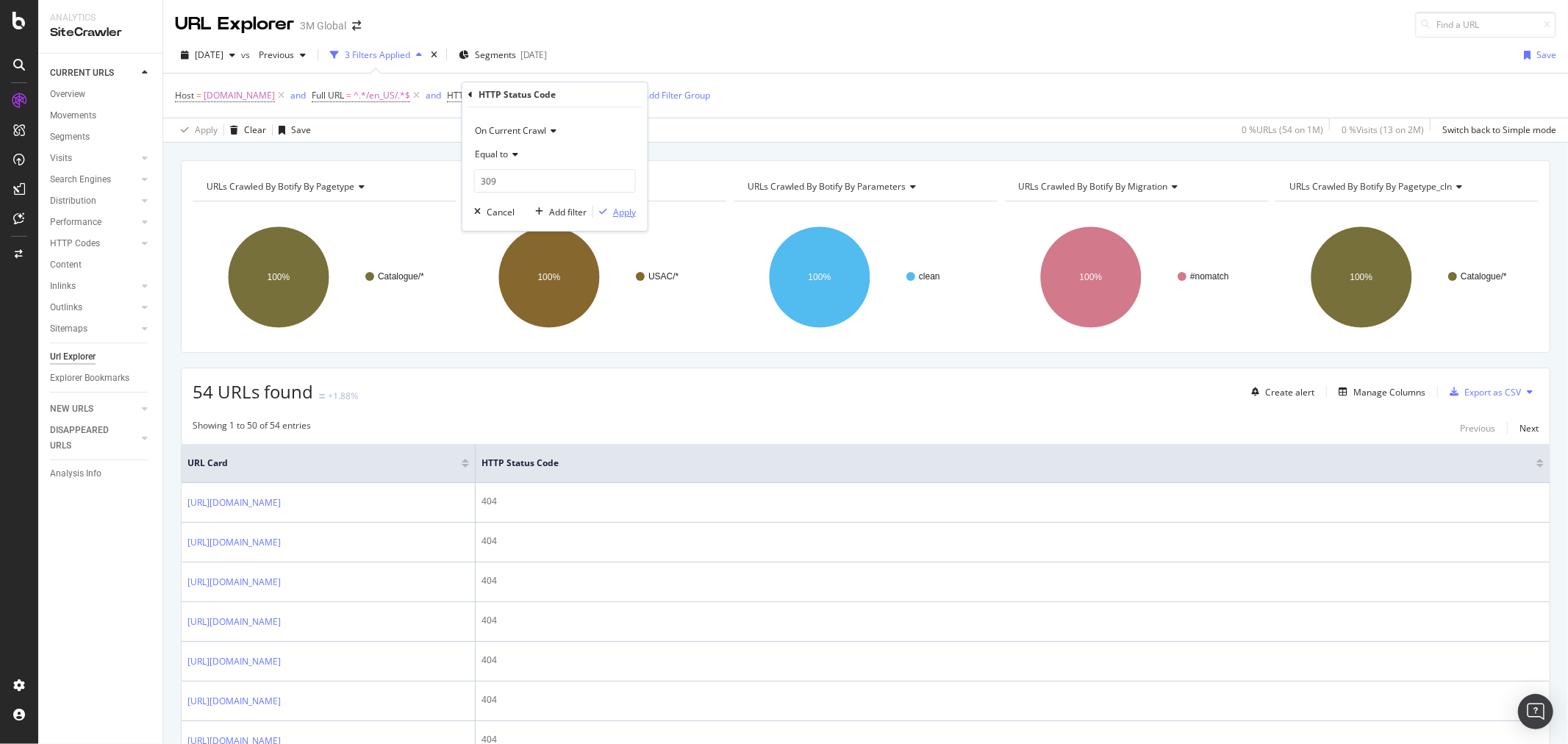
click at [619, 215] on div "Apply" at bounding box center [624, 212] width 22 height 13
click at [614, 95] on div "Add Filter" at bounding box center [596, 95] width 39 height 13
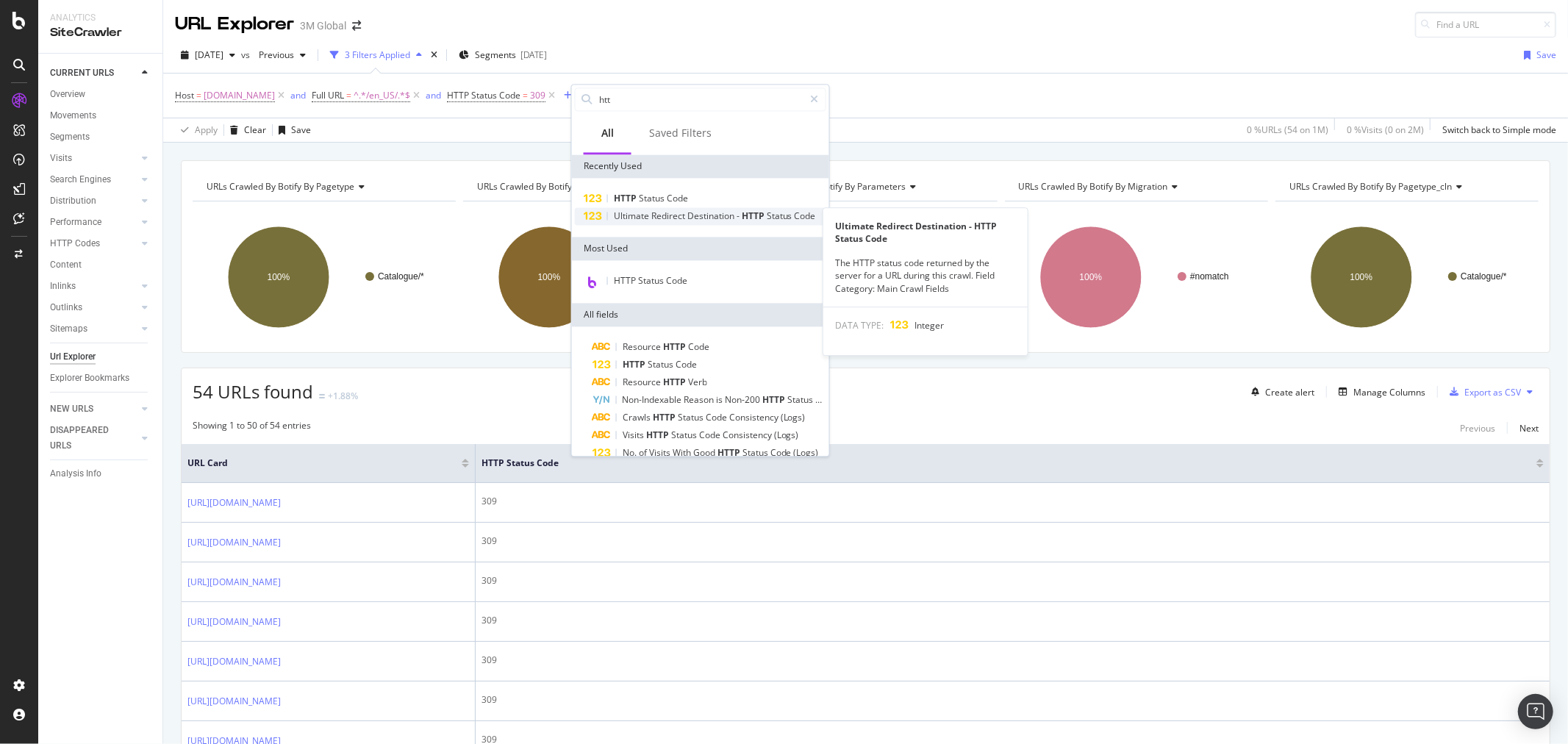
click at [663, 222] on div "Ultimate Redirect Destination - HTTP Status Code" at bounding box center [714, 216] width 202 height 12
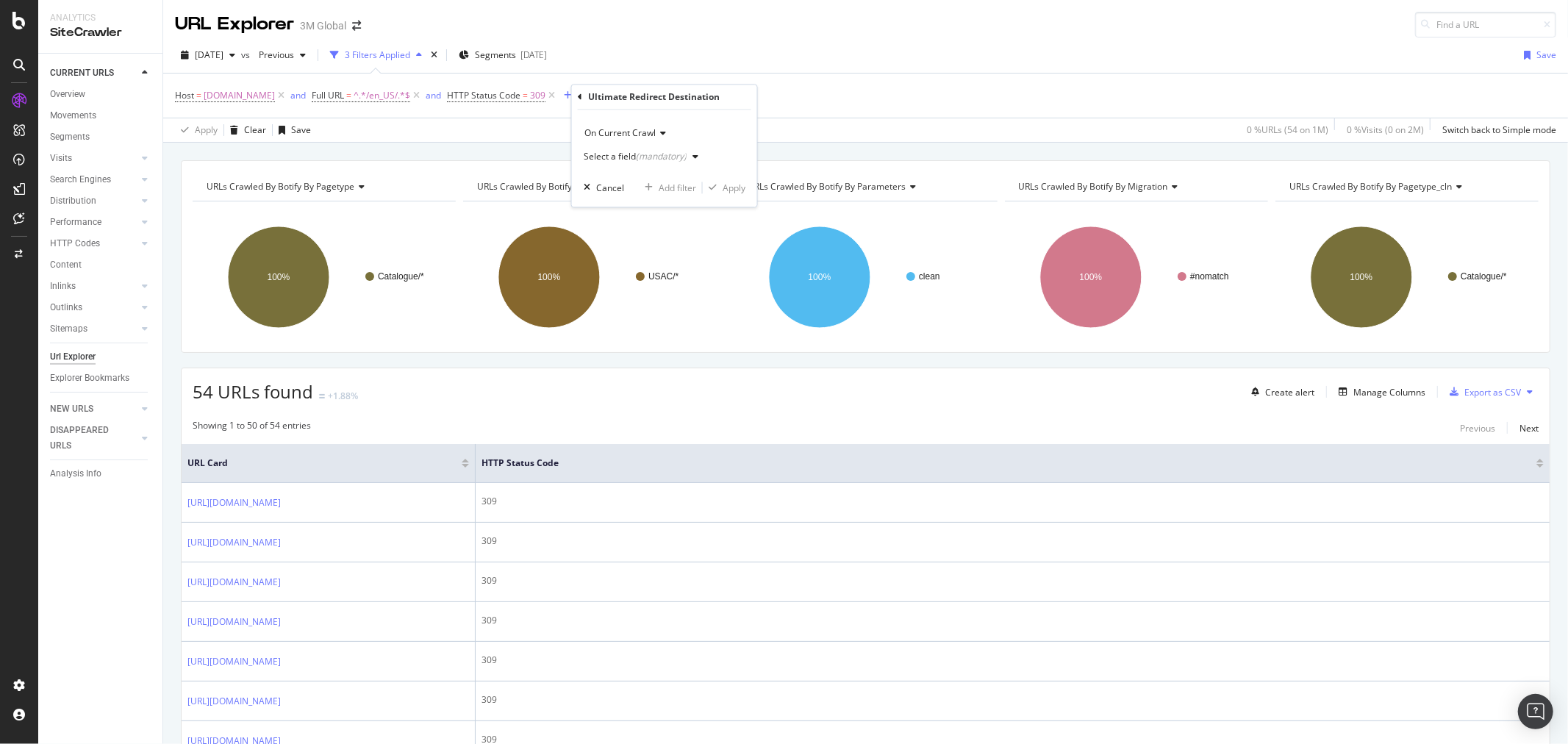
click at [694, 155] on icon "button" at bounding box center [695, 157] width 6 height 9
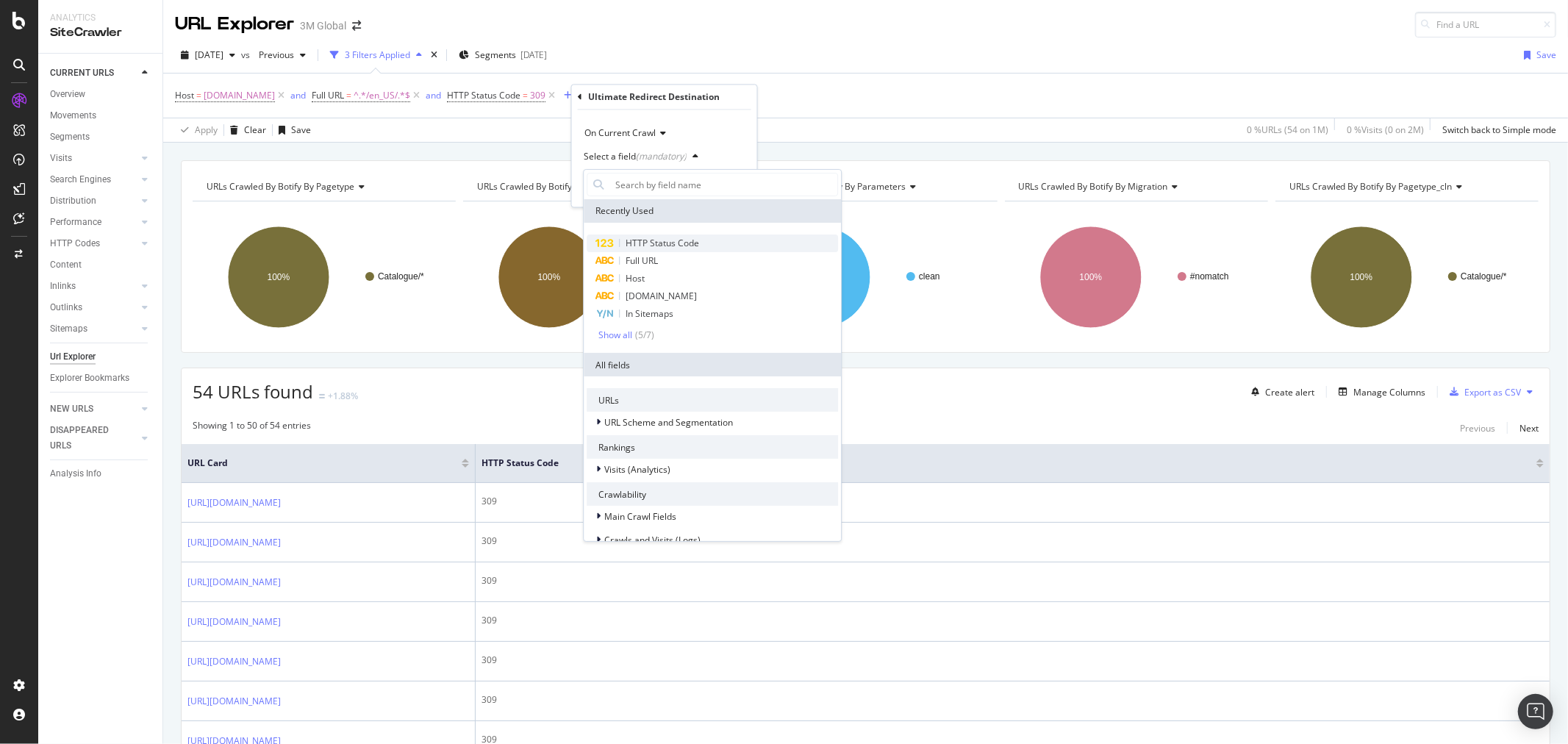
click at [673, 241] on span "HTTP Status Code" at bounding box center [662, 243] width 74 height 13
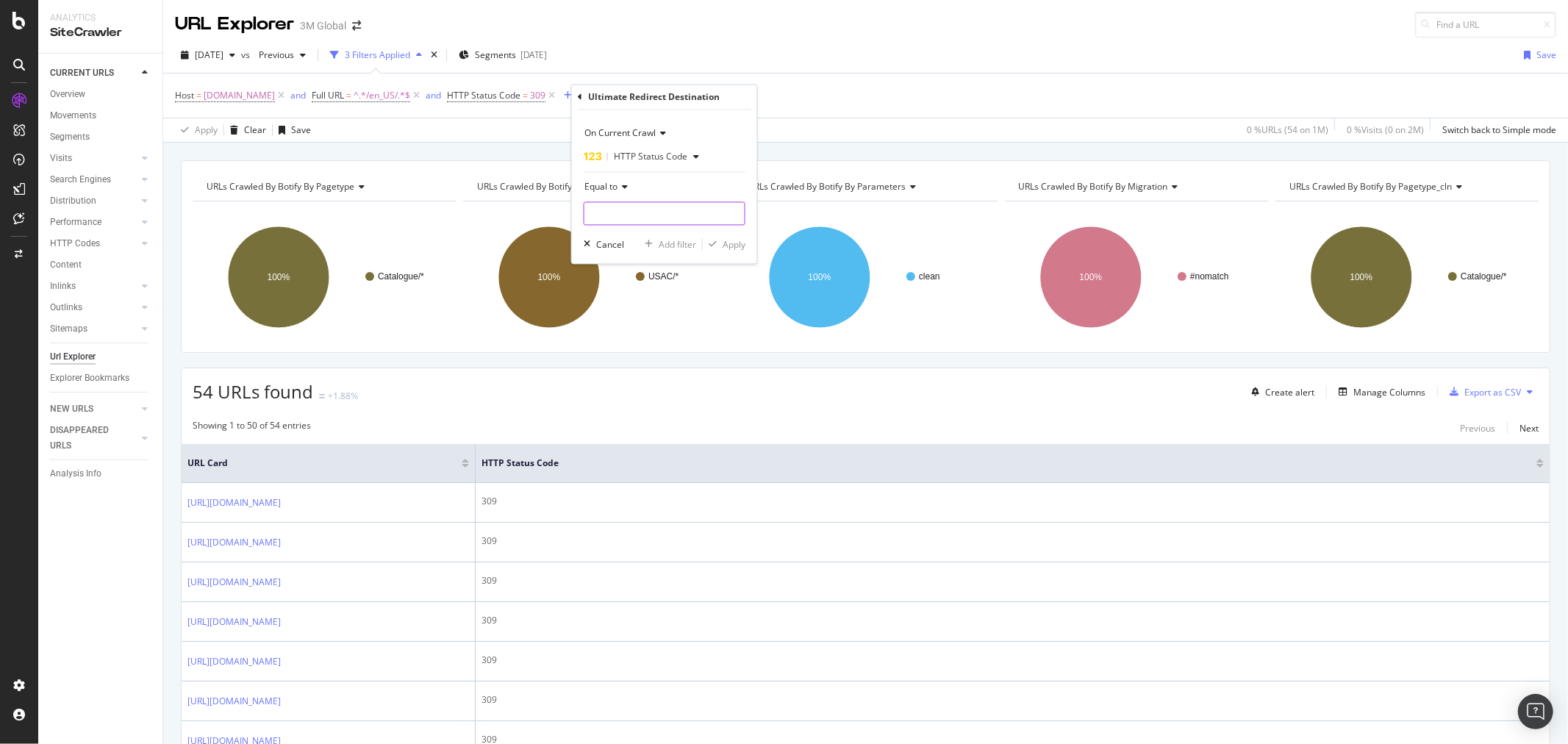
click at [675, 211] on input "number" at bounding box center [665, 214] width 162 height 23
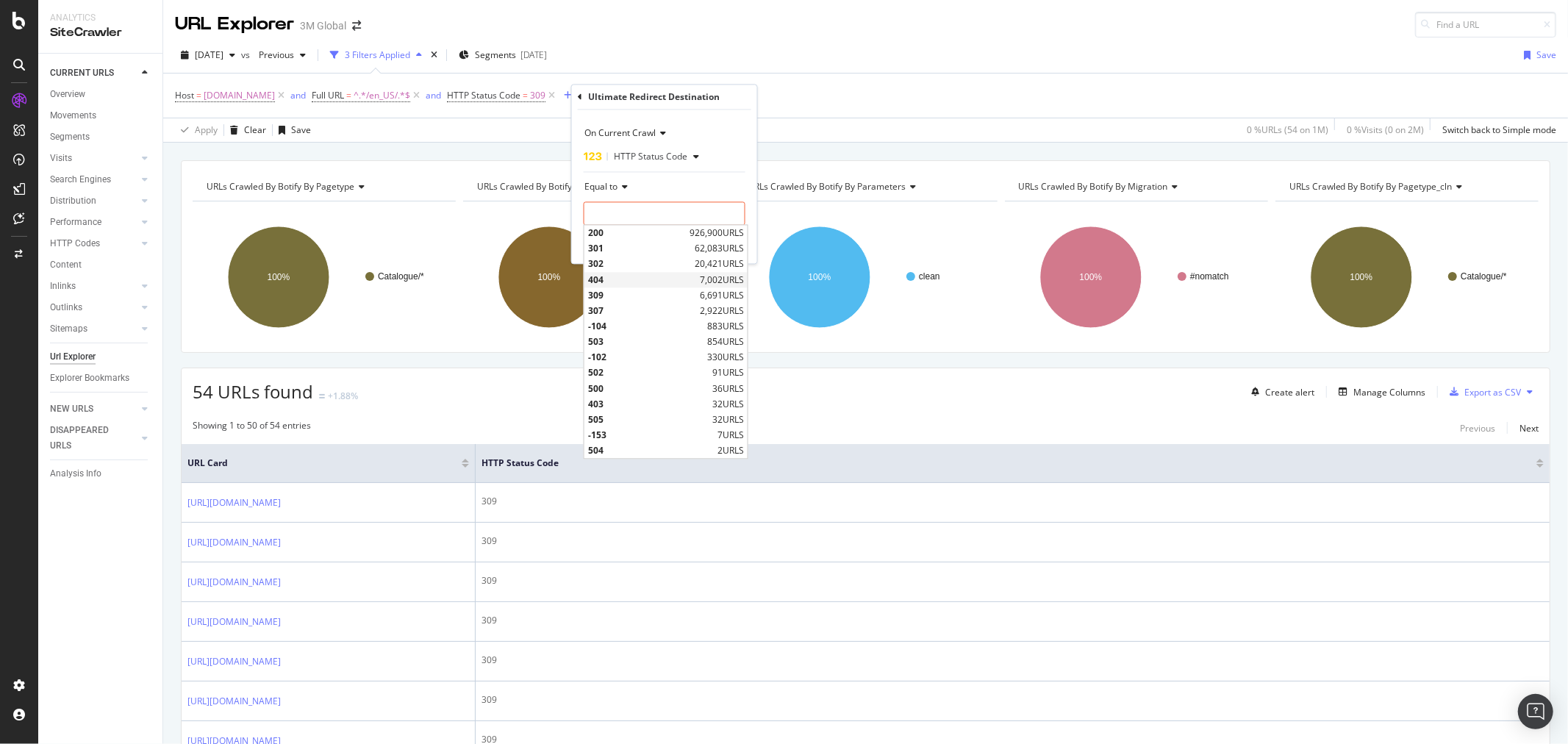
click at [645, 284] on span "404" at bounding box center [642, 280] width 108 height 13
type input "404"
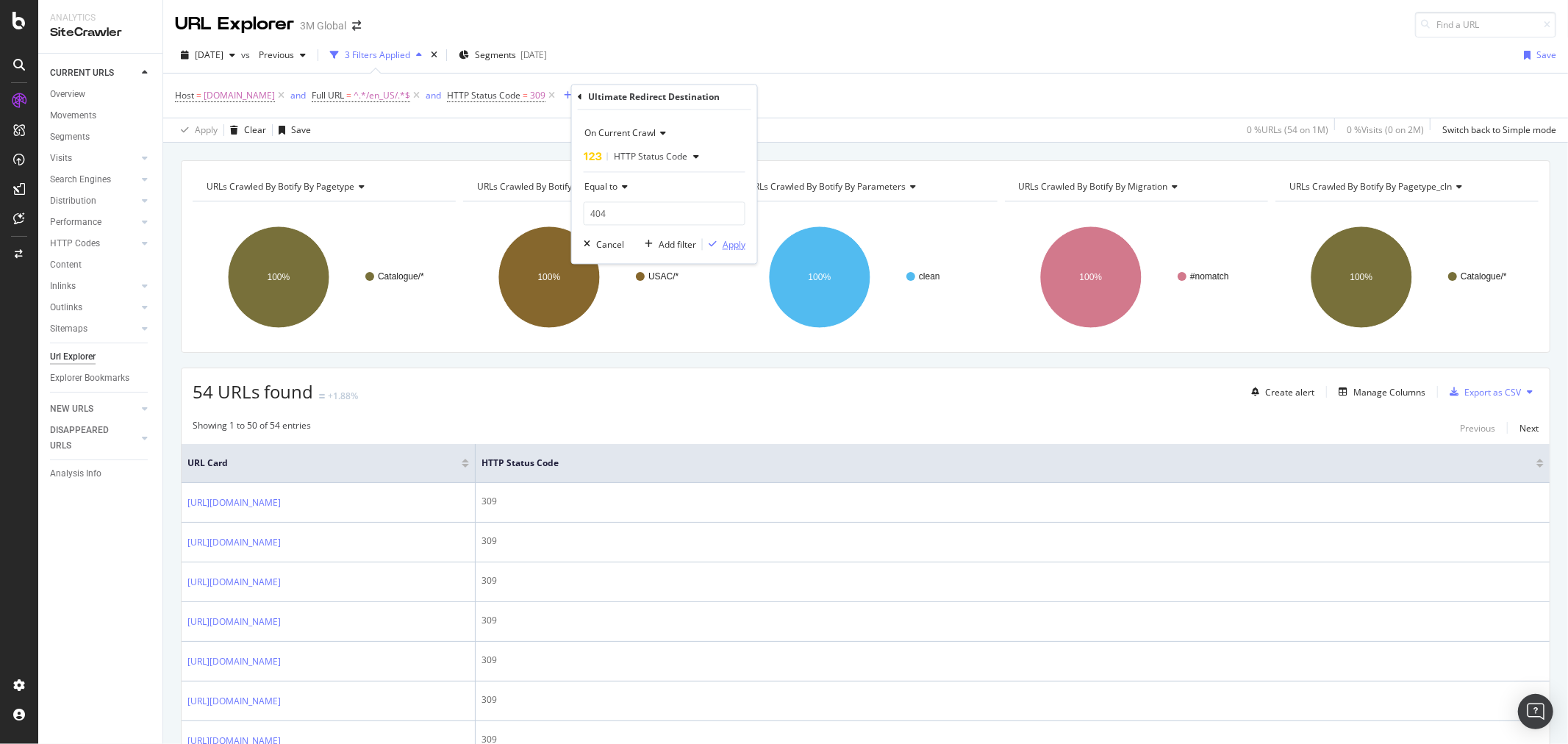
click at [728, 250] on div "Apply" at bounding box center [733, 245] width 22 height 13
